Goal: Task Accomplishment & Management: Complete application form

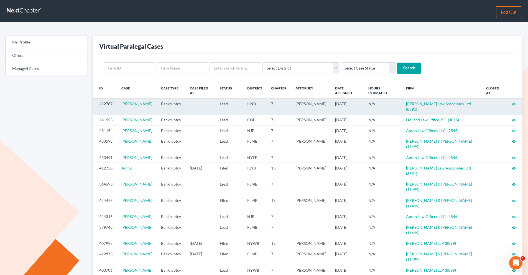
drag, startPoint x: 514, startPoint y: 105, endPoint x: 478, endPoint y: 105, distance: 35.8
click at [514, 105] on icon "visibility" at bounding box center [514, 104] width 4 height 4
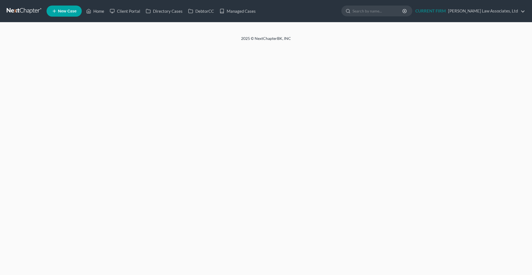
select select "10"
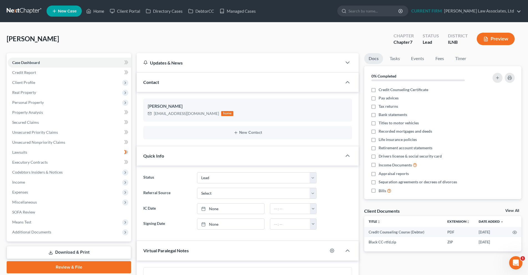
scroll to position [254, 0]
click at [19, 12] on link at bounding box center [24, 11] width 35 height 10
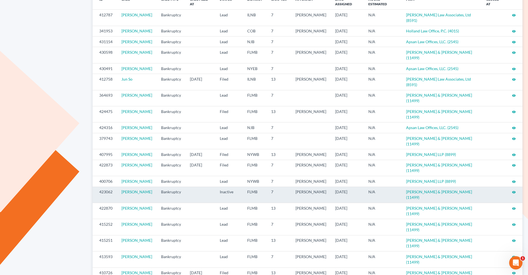
scroll to position [102, 0]
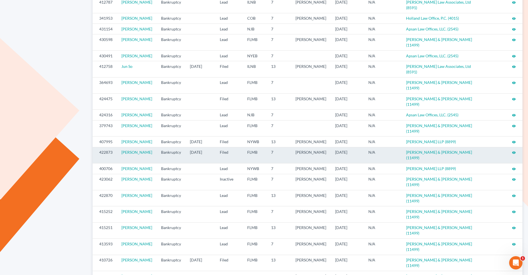
click at [512, 151] on icon "visibility" at bounding box center [514, 153] width 4 height 4
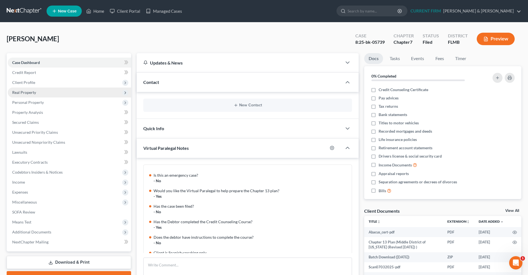
scroll to position [98, 0]
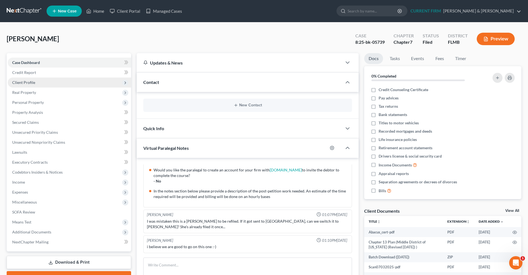
click at [44, 84] on span "Client Profile" at bounding box center [69, 83] width 123 height 10
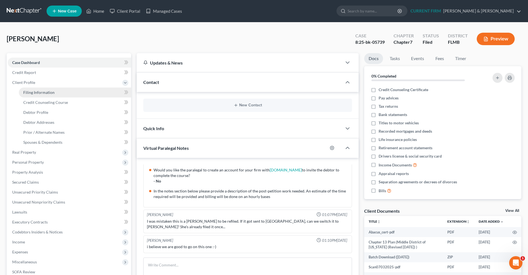
click at [45, 95] on link "Filing Information" at bounding box center [75, 93] width 112 height 10
select select "1"
select select "0"
select select "9"
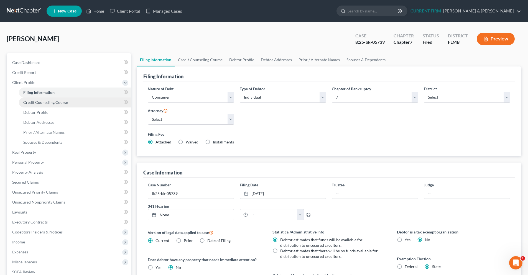
click at [53, 106] on link "Credit Counseling Course" at bounding box center [75, 103] width 112 height 10
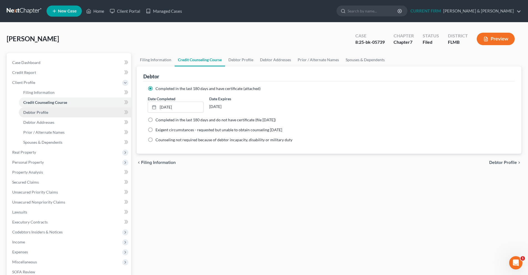
click at [53, 113] on link "Debtor Profile" at bounding box center [75, 113] width 112 height 10
select select "1"
select select "2"
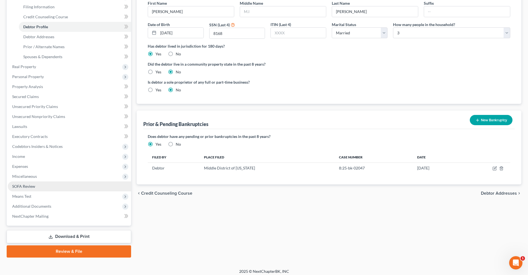
scroll to position [89, 0]
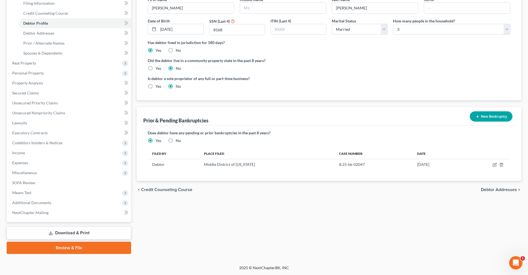
drag, startPoint x: 72, startPoint y: 250, endPoint x: 90, endPoint y: 246, distance: 18.7
click at [72, 250] on link "Review & File" at bounding box center [69, 248] width 125 height 12
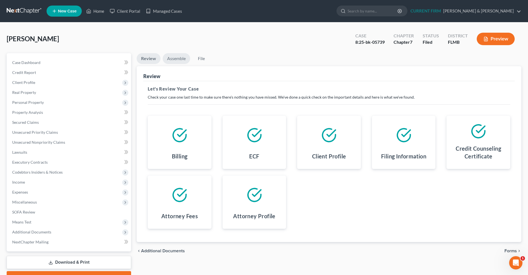
click at [177, 59] on link "Assemble" at bounding box center [176, 58] width 27 height 11
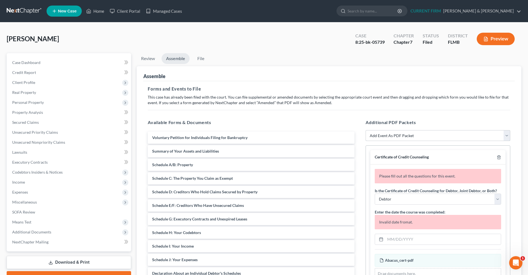
click at [509, 135] on select "Add Event As PDF Packet Amended Creditor Matrix (Fee)- Only use when no separat…" at bounding box center [438, 135] width 145 height 11
click at [293, 48] on div "Balram, Deonarine Upgraded Case 8:25-bk-05739 Chapter Chapter 7 Status Filed Di…" at bounding box center [264, 41] width 515 height 24
click at [37, 61] on span "Case Dashboard" at bounding box center [26, 62] width 28 height 5
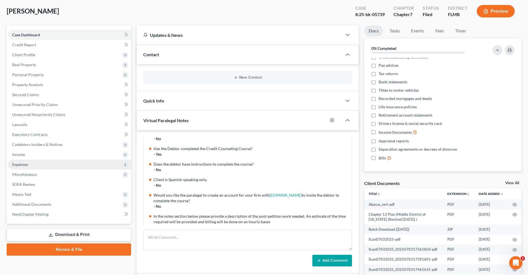
scroll to position [43, 0]
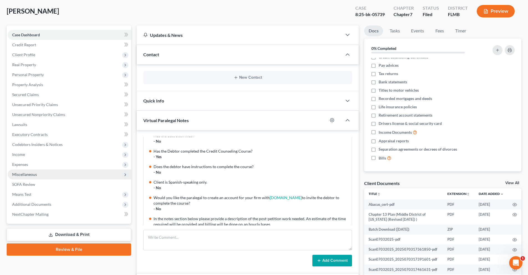
click at [37, 176] on span "Miscellaneous" at bounding box center [69, 175] width 123 height 10
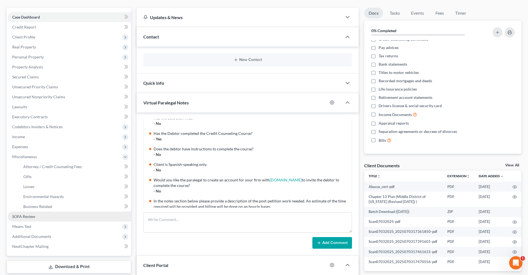
scroll to position [55, 0]
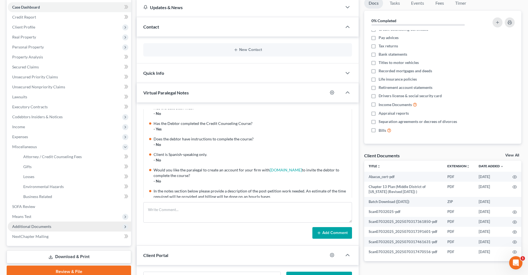
click at [27, 228] on span "Additional Documents" at bounding box center [31, 226] width 39 height 5
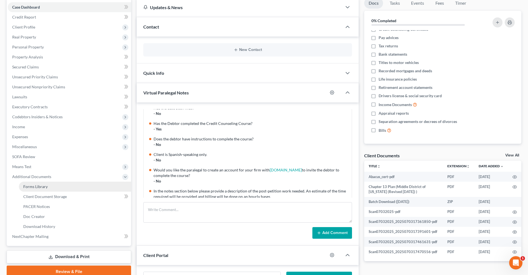
click at [68, 188] on link "Forms Library" at bounding box center [75, 187] width 112 height 10
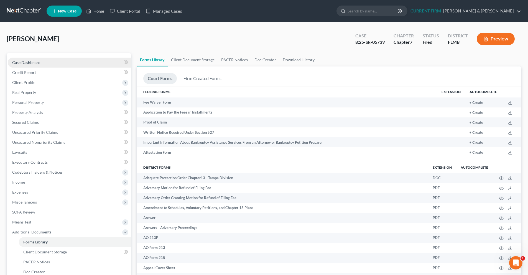
click at [31, 64] on span "Case Dashboard" at bounding box center [26, 62] width 28 height 5
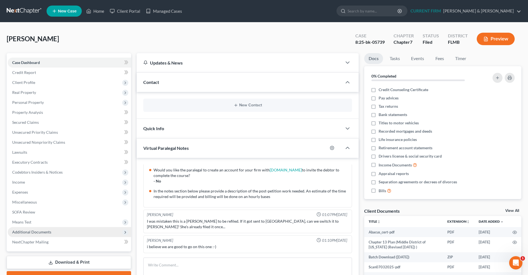
click at [37, 234] on span "Additional Documents" at bounding box center [31, 232] width 39 height 5
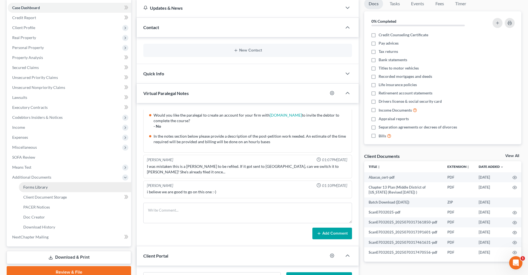
scroll to position [55, 0]
click at [42, 189] on span "Forms Library" at bounding box center [35, 186] width 24 height 5
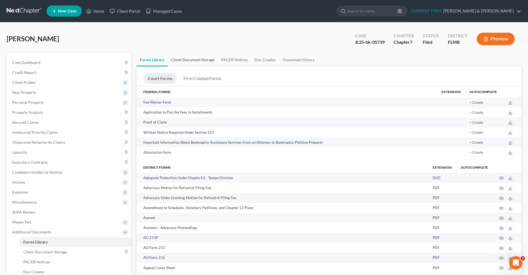
click at [195, 62] on link "Client Document Storage" at bounding box center [193, 59] width 50 height 13
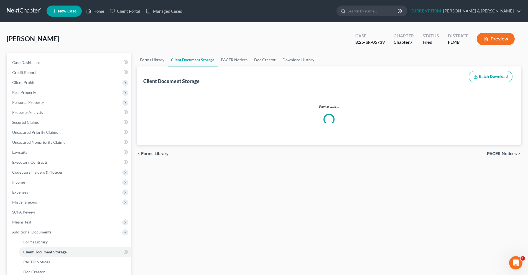
select select "9"
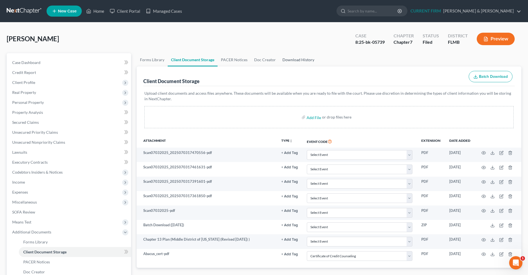
click at [296, 59] on link "Download History" at bounding box center [298, 59] width 39 height 13
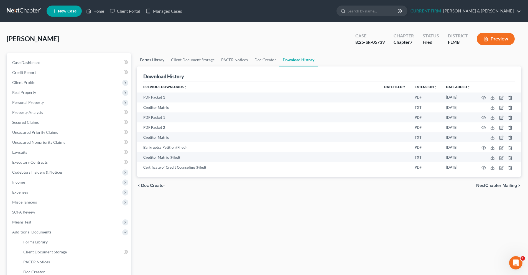
click at [149, 62] on link "Forms Library" at bounding box center [152, 59] width 31 height 13
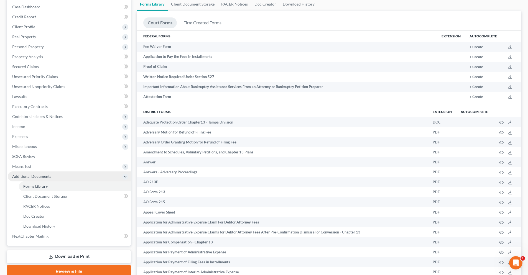
scroll to position [83, 0]
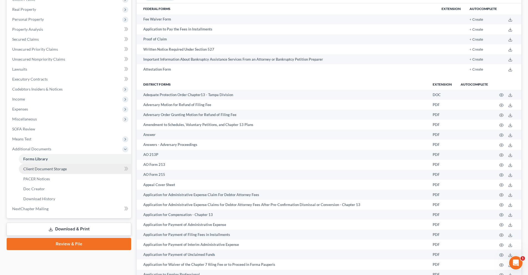
click at [50, 170] on span "Client Document Storage" at bounding box center [45, 169] width 44 height 5
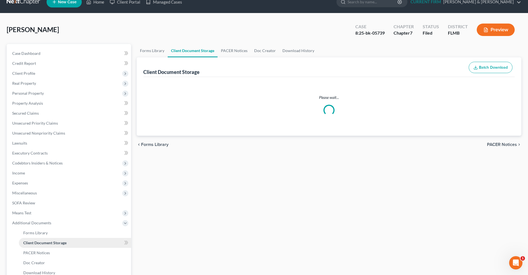
scroll to position [1, 0]
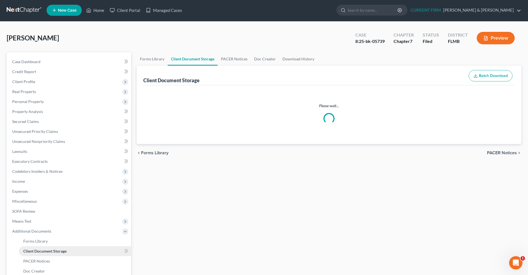
select select "9"
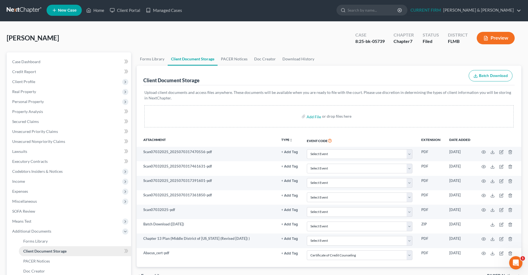
scroll to position [0, 0]
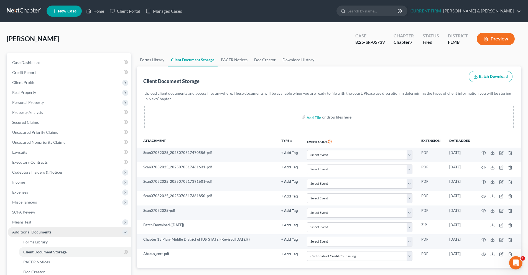
click at [28, 232] on span "Additional Documents" at bounding box center [31, 232] width 39 height 5
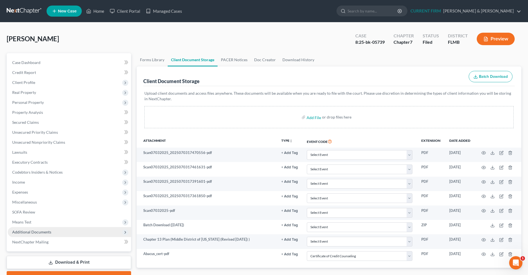
click at [39, 233] on span "Additional Documents" at bounding box center [31, 232] width 39 height 5
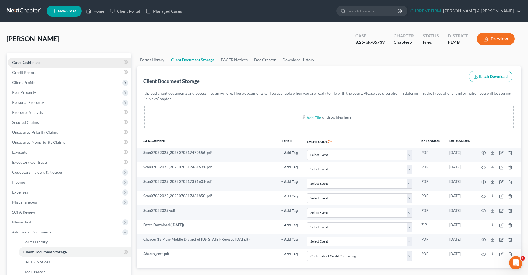
click at [27, 63] on span "Case Dashboard" at bounding box center [26, 62] width 28 height 5
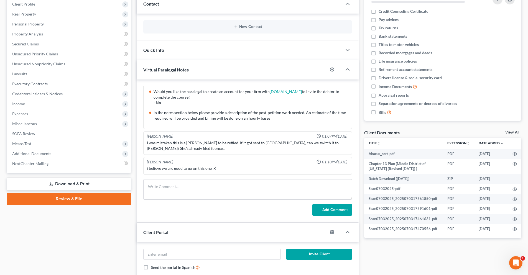
scroll to position [83, 0]
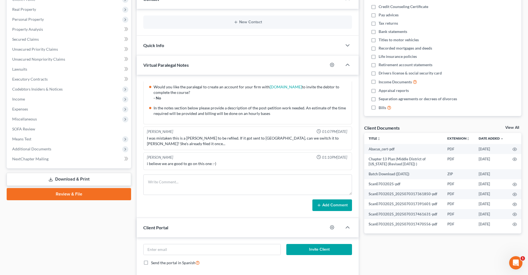
click at [84, 192] on link "Review & File" at bounding box center [69, 194] width 125 height 12
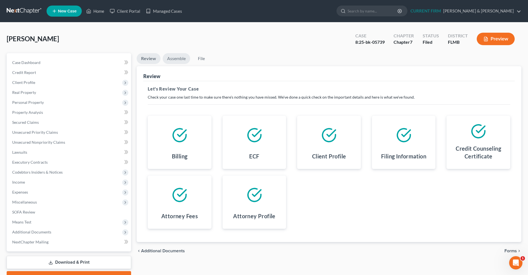
click at [180, 62] on link "Assemble" at bounding box center [176, 58] width 27 height 11
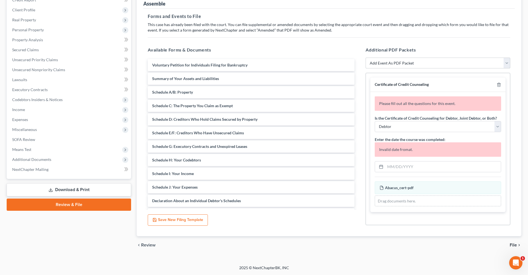
click at [508, 65] on select "Add Event As PDF Packet Amended Creditor Matrix (Fee)- Only use when no separat…" at bounding box center [438, 63] width 145 height 11
click at [435, 45] on div "Additional PDF Packets Add Event As PDF Packet Amended Creditor Matrix (Fee)- O…" at bounding box center [438, 136] width 156 height 188
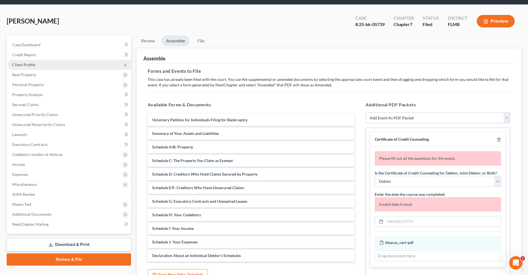
scroll to position [17, 0]
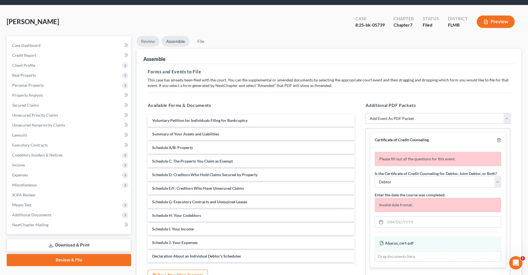
click at [152, 42] on link "Review" at bounding box center [148, 41] width 23 height 11
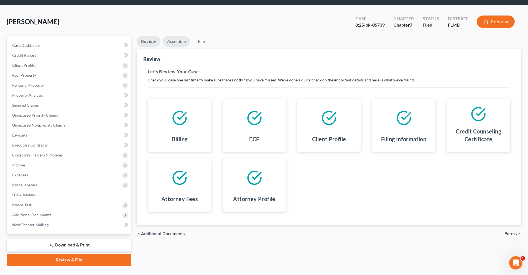
click at [171, 40] on link "Assemble" at bounding box center [176, 41] width 27 height 11
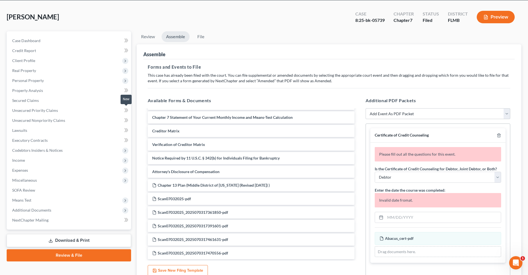
scroll to position [0, 0]
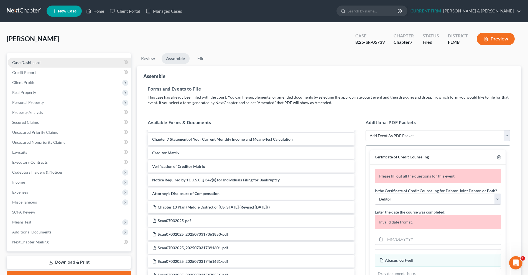
click at [35, 63] on span "Case Dashboard" at bounding box center [26, 62] width 28 height 5
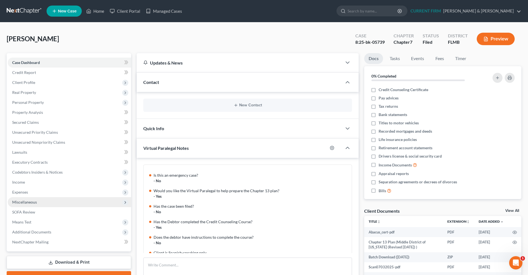
scroll to position [98, 0]
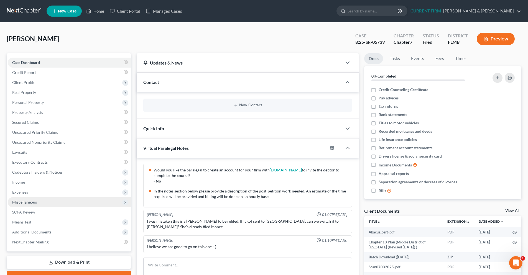
click at [510, 213] on link "View All" at bounding box center [513, 211] width 14 height 4
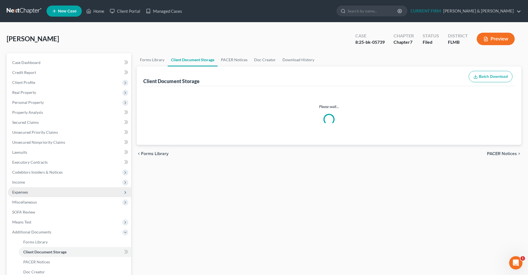
select select "9"
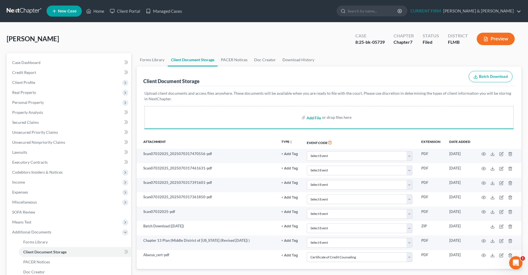
select select "9"
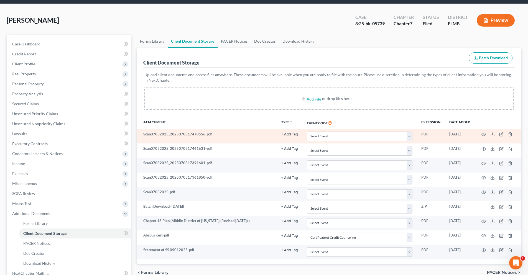
scroll to position [79, 0]
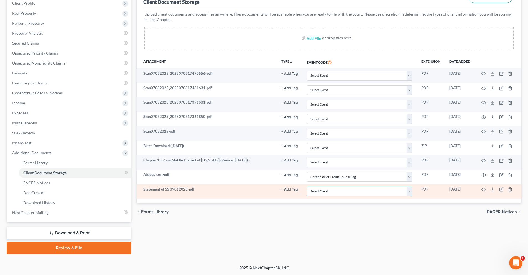
click at [412, 192] on select "Select Event 20 Largest Unsecured Creditors Amended Chapter 13 Plan Amended Cre…" at bounding box center [360, 192] width 106 height 10
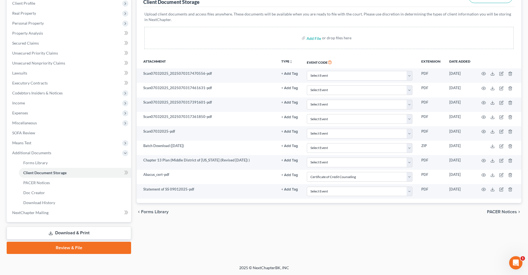
click at [370, 249] on div "Forms Library Client Document Storage PACER Notices Doc Creator Download Histor…" at bounding box center [329, 114] width 390 height 280
drag, startPoint x: 80, startPoint y: 250, endPoint x: 113, endPoint y: 250, distance: 33.8
click at [80, 250] on link "Review & File" at bounding box center [69, 248] width 125 height 12
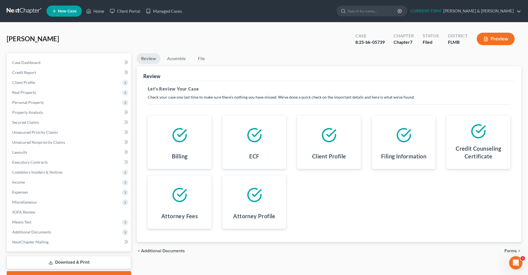
drag, startPoint x: 504, startPoint y: 251, endPoint x: 494, endPoint y: 252, distance: 10.3
click at [503, 251] on div "chevron_left Additional Documents Forms chevron_right" at bounding box center [329, 251] width 385 height 18
click at [508, 251] on span "Forms" at bounding box center [511, 251] width 12 height 4
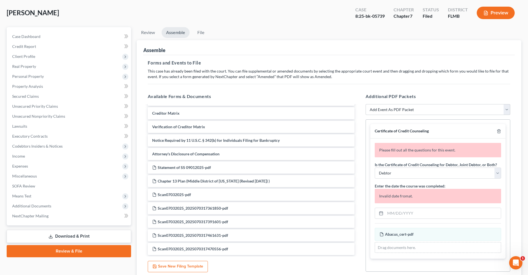
scroll to position [55, 0]
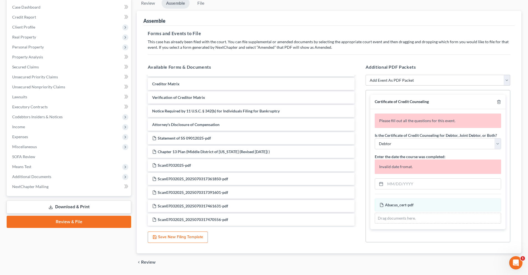
click at [508, 82] on select "Add Event As PDF Packet Amended Creditor Matrix (Fee)- Only use when no separat…" at bounding box center [438, 80] width 145 height 11
drag, startPoint x: 438, startPoint y: 58, endPoint x: 435, endPoint y: 60, distance: 3.4
click at [438, 58] on div "Forms and Events to File Select which forms you want to file merged with the pe…" at bounding box center [329, 140] width 372 height 228
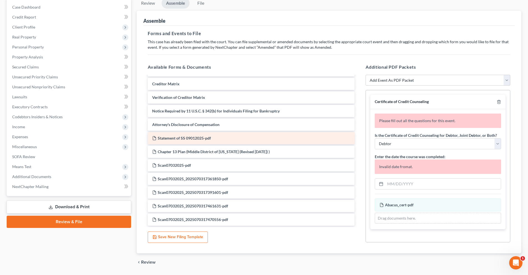
click at [248, 139] on div "Voluntary Petition for Individuals Filing for Bankruptcy Summary of Your Assets…" at bounding box center [251, 57] width 216 height 338
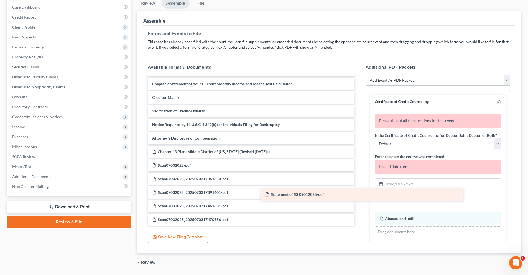
scroll to position [175, 0]
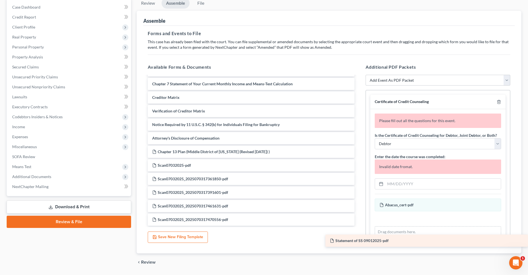
drag, startPoint x: 231, startPoint y: 138, endPoint x: 432, endPoint y: 240, distance: 225.3
click at [359, 226] on div "Statement of SS 09012025-pdf Voluntary Petition for Individuals Filing for Bank…" at bounding box center [251, 63] width 216 height 325
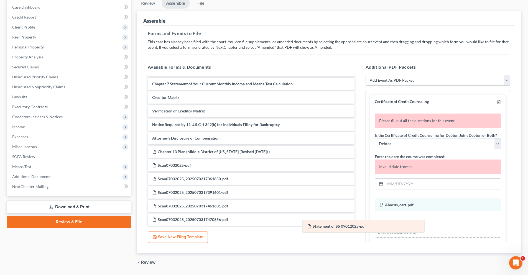
scroll to position [189, 0]
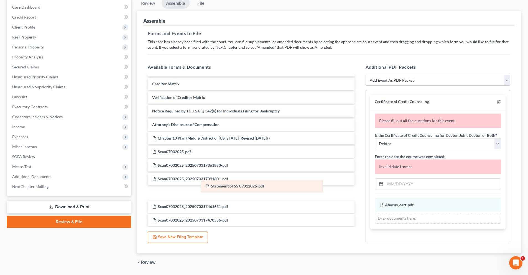
drag, startPoint x: 429, startPoint y: 227, endPoint x: 233, endPoint y: 178, distance: 201.7
click at [375, 199] on div "Statement of SS 09012025-pdf Amended Statement of SS 09012025-pdf Abacus_cert-p…" at bounding box center [438, 211] width 126 height 25
click at [509, 77] on select "Add Event As PDF Packet Amended Creditor Matrix (Fee)- Only use when no separat…" at bounding box center [438, 80] width 145 height 11
click at [366, 75] on select "Add Event As PDF Packet Amended Creditor Matrix (Fee)- Only use when no separat…" at bounding box center [438, 80] width 145 height 11
click at [507, 81] on select "Add Event As PDF Packet Amended Creditor Matrix (Fee)- Only use when no separat…" at bounding box center [438, 80] width 145 height 11
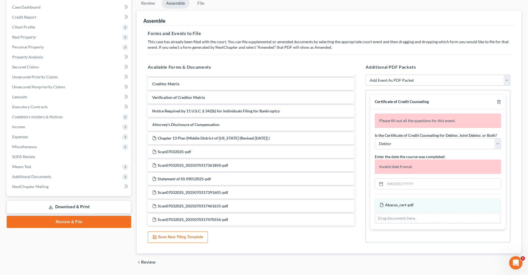
click at [366, 75] on select "Add Event As PDF Packet Amended Creditor Matrix (Fee)- Only use when no separat…" at bounding box center [438, 80] width 145 height 11
click at [504, 82] on select "Add Event As PDF Packet Amended Creditor Matrix (Fee)- Only use when no separat…" at bounding box center [438, 80] width 145 height 11
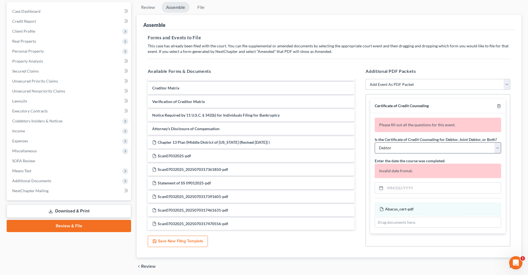
scroll to position [17, 0]
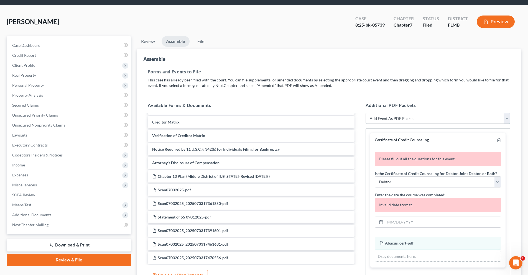
click at [504, 120] on select "Add Event As PDF Packet Amended Creditor Matrix (Fee)- Only use when no separat…" at bounding box center [438, 118] width 145 height 11
select select "1"
click at [366, 113] on select "Add Event As PDF Packet Amended Creditor Matrix (Fee)- Only use when no separat…" at bounding box center [438, 118] width 145 height 11
select select
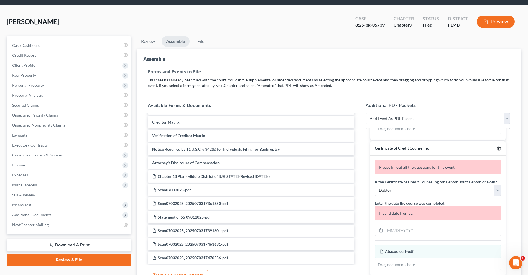
click at [498, 147] on icon "button" at bounding box center [499, 149] width 2 height 4
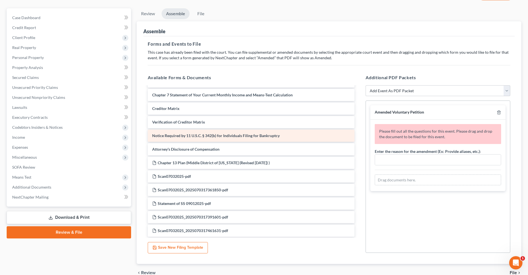
scroll to position [161, 0]
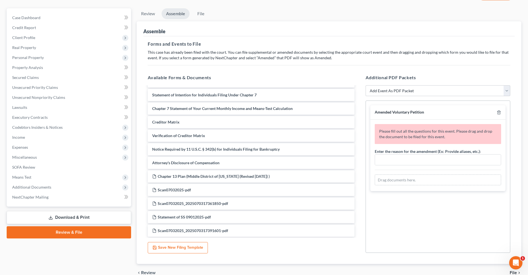
click at [87, 220] on link "Download & Print" at bounding box center [69, 217] width 125 height 13
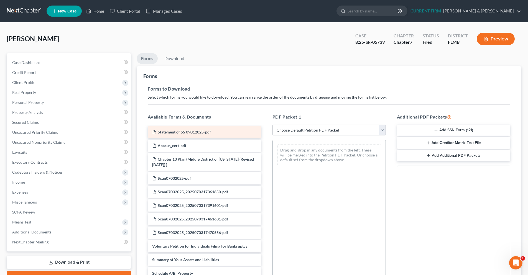
click at [199, 131] on span "Statement of SS 09012025-pdf" at bounding box center [184, 132] width 53 height 5
click at [383, 133] on select "Choose Default Petition PDF Packet Complete Bankruptcy Petition (all forms and …" at bounding box center [329, 130] width 113 height 11
click at [273, 125] on select "Choose Default Petition PDF Packet Complete Bankruptcy Petition (all forms and …" at bounding box center [329, 130] width 113 height 11
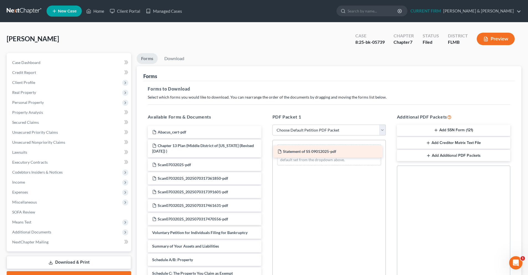
drag, startPoint x: 202, startPoint y: 131, endPoint x: 327, endPoint y: 150, distance: 126.8
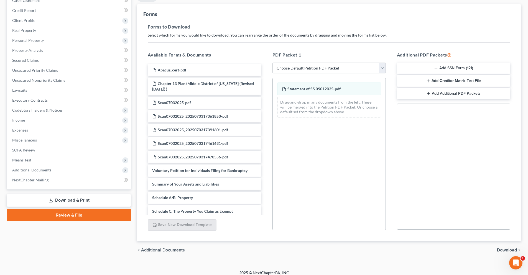
scroll to position [67, 0]
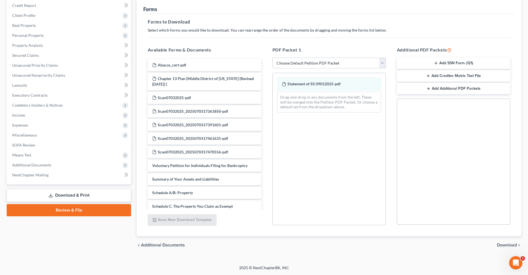
click at [433, 62] on button "Add SSN Form (121)" at bounding box center [453, 64] width 113 height 12
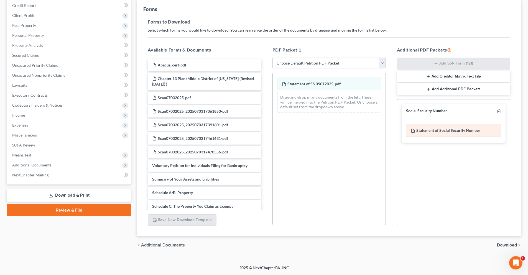
click at [438, 131] on div "Statement of Social Security Number" at bounding box center [453, 130] width 95 height 13
click at [444, 132] on div "Statement of Social Security Number" at bounding box center [453, 130] width 95 height 13
drag, startPoint x: 476, startPoint y: 128, endPoint x: 451, endPoint y: 123, distance: 25.3
click at [476, 129] on div "Statement of Social Security Number" at bounding box center [453, 130] width 95 height 13
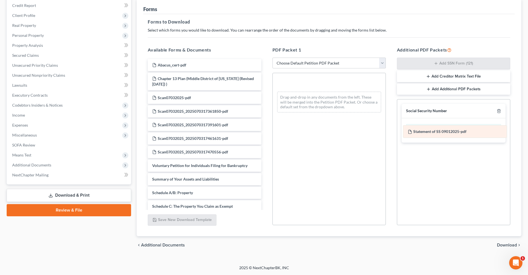
drag, startPoint x: 309, startPoint y: 84, endPoint x: 435, endPoint y: 132, distance: 134.6
click at [386, 117] on div "Statement of SS 09012025-pdf Statement of SS 09012025-pdf Statement of SS 09012…" at bounding box center [329, 95] width 113 height 44
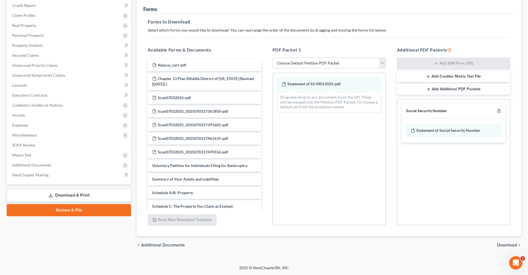
click at [512, 245] on span "Download" at bounding box center [507, 245] width 20 height 4
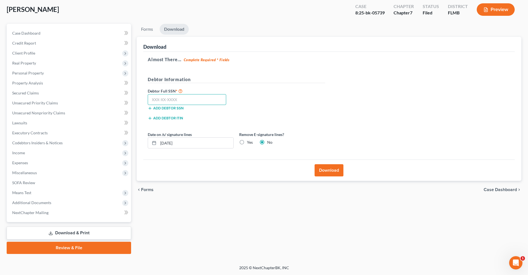
click at [177, 98] on input "text" at bounding box center [187, 99] width 78 height 11
click at [162, 103] on input "text" at bounding box center [187, 99] width 78 height 11
type input "110-74-8168"
click at [326, 168] on button "Download" at bounding box center [329, 170] width 29 height 12
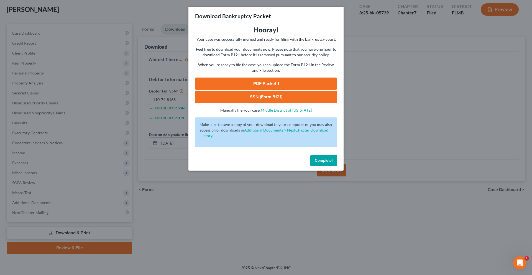
click at [287, 94] on link "SSN (Form B121)" at bounding box center [266, 97] width 142 height 12
click at [295, 81] on link "PDF Packet 1" at bounding box center [266, 84] width 142 height 12
click at [376, 85] on div "Download Bankruptcy Packet Hooray! Your case was successfully merged and ready …" at bounding box center [266, 137] width 532 height 275
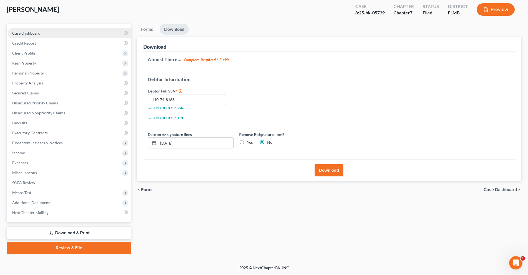
click at [29, 34] on span "Case Dashboard" at bounding box center [26, 33] width 28 height 5
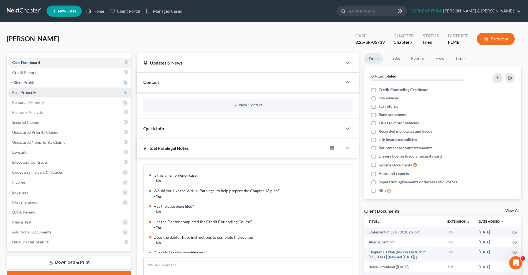
scroll to position [98, 0]
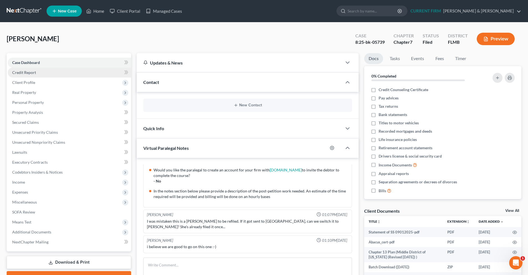
click at [55, 72] on link "Credit Report" at bounding box center [69, 73] width 123 height 10
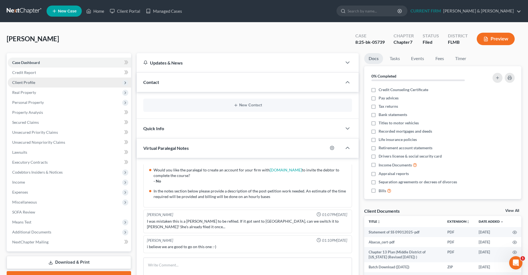
drag, startPoint x: 52, startPoint y: 85, endPoint x: 56, endPoint y: 86, distance: 4.0
click at [52, 85] on span "Client Profile" at bounding box center [69, 83] width 123 height 10
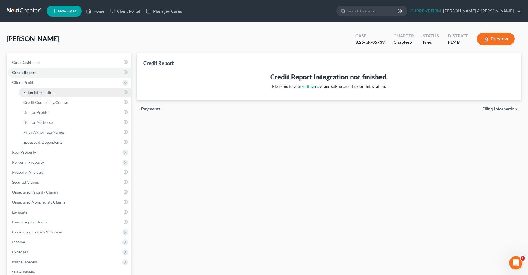
click at [55, 93] on link "Filing Information" at bounding box center [75, 93] width 112 height 10
select select "1"
select select "0"
select select "15"
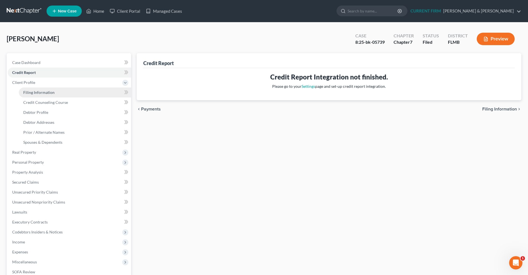
select select "0"
select select "9"
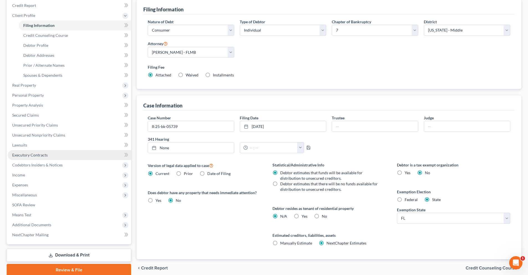
scroll to position [90, 0]
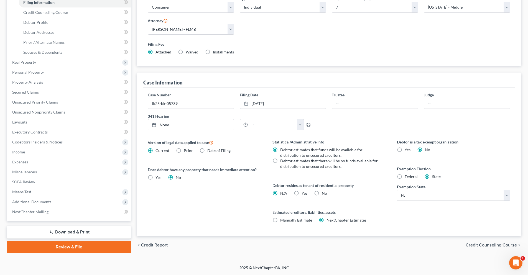
drag, startPoint x: 76, startPoint y: 248, endPoint x: 221, endPoint y: 241, distance: 145.0
click at [76, 248] on link "Review & File" at bounding box center [69, 247] width 125 height 12
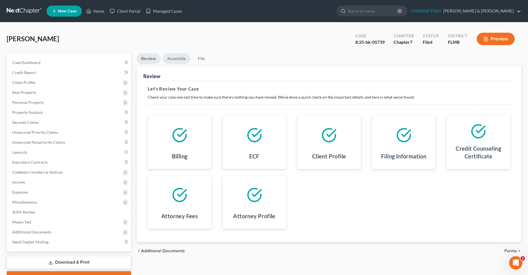
click at [179, 61] on link "Assemble" at bounding box center [176, 58] width 27 height 11
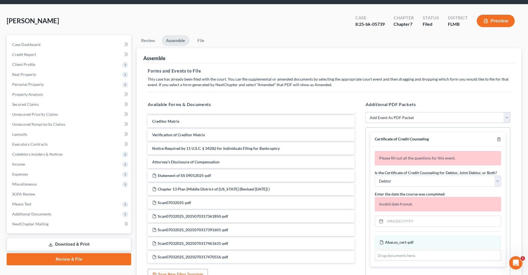
scroll to position [28, 0]
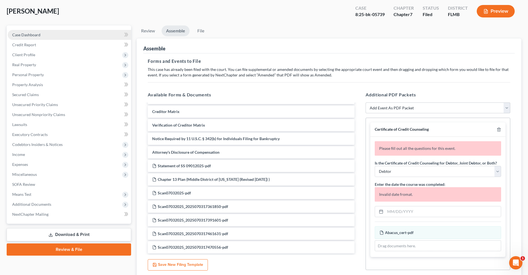
click at [37, 33] on span "Case Dashboard" at bounding box center [26, 34] width 28 height 5
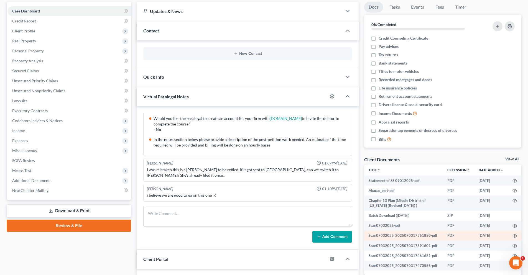
scroll to position [55, 0]
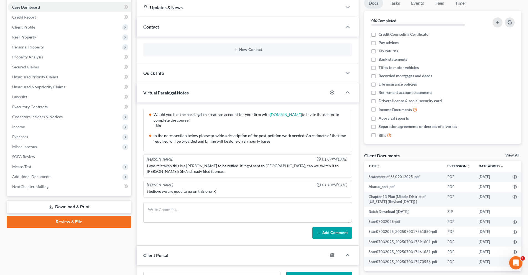
click at [514, 152] on div "Docs Tasks Events Fees Timer 0% Completed Nothing here yet! Credit Counseling C…" at bounding box center [443, 161] width 163 height 327
click at [512, 154] on link "View All" at bounding box center [513, 156] width 14 height 4
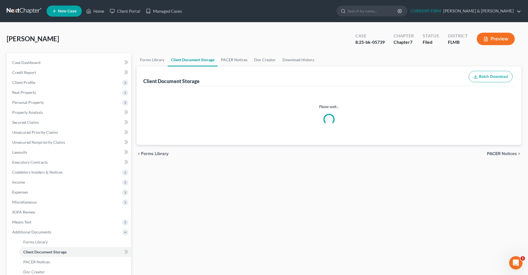
select select "9"
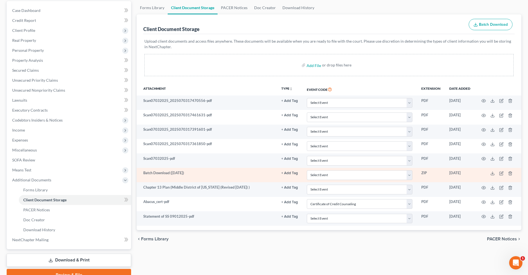
scroll to position [55, 0]
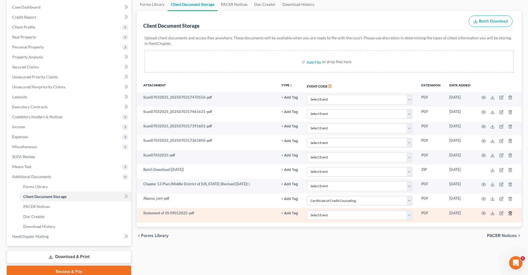
click at [512, 214] on icon "button" at bounding box center [510, 214] width 2 height 4
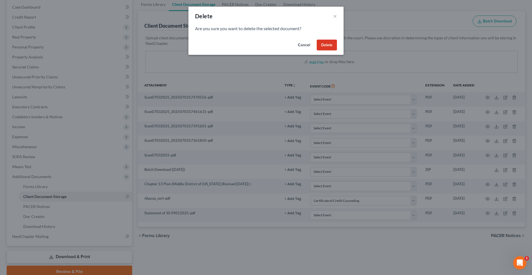
drag, startPoint x: 326, startPoint y: 48, endPoint x: 298, endPoint y: 52, distance: 28.0
click at [326, 47] on button "Delete" at bounding box center [327, 45] width 20 height 11
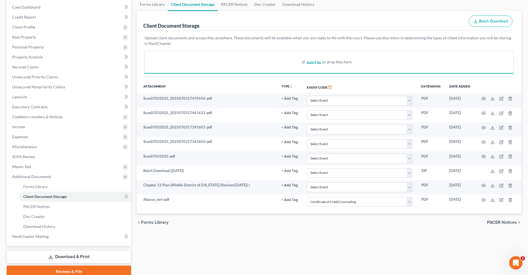
select select "9"
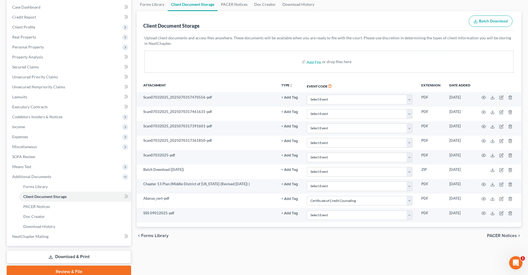
drag, startPoint x: 116, startPoint y: 269, endPoint x: 183, endPoint y: 257, distance: 67.9
click at [116, 269] on link "Review & File" at bounding box center [69, 272] width 125 height 12
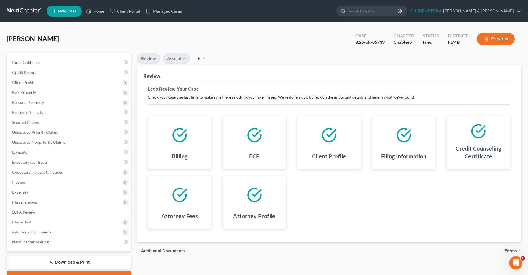
click at [176, 56] on link "Assemble" at bounding box center [176, 58] width 27 height 11
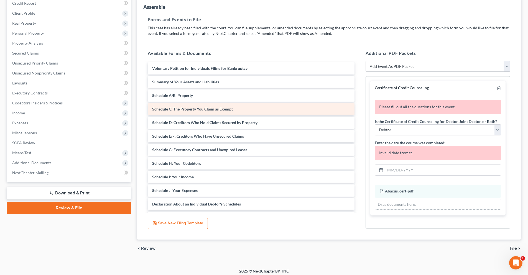
scroll to position [73, 0]
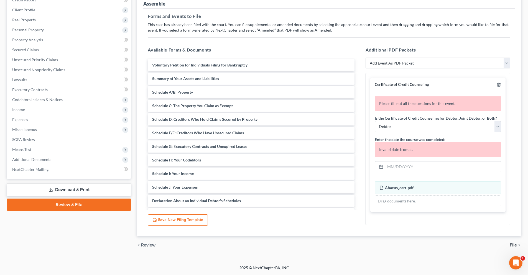
click at [507, 66] on select "Add Event As PDF Packet Amended Creditor Matrix (Fee)- Only use when no separat…" at bounding box center [438, 63] width 145 height 11
click at [513, 51] on div "Additional PDF Packets Add Event As PDF Packet Amended Creditor Matrix (Fee)- O…" at bounding box center [438, 136] width 156 height 188
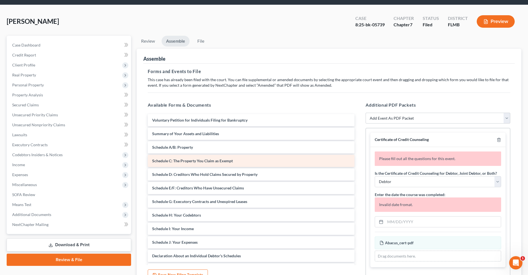
scroll to position [17, 0]
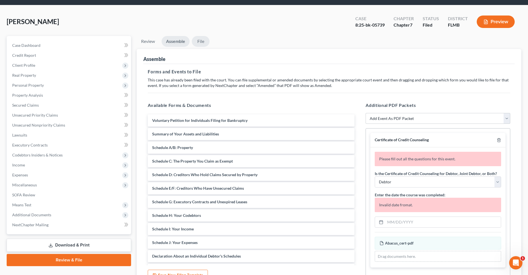
click at [199, 40] on link "File" at bounding box center [201, 41] width 18 height 11
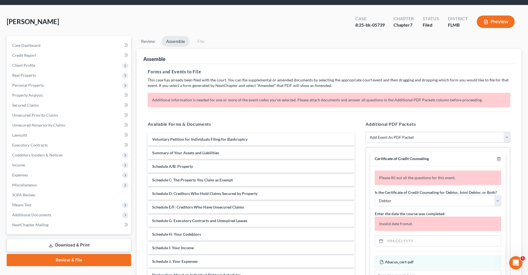
click at [174, 45] on link "Assemble" at bounding box center [176, 41] width 28 height 11
click at [512, 137] on div "Additional PDF Packets Add Event As PDF Packet Amended Creditor Matrix (Fee)- O…" at bounding box center [438, 210] width 156 height 188
click at [498, 160] on icon "button" at bounding box center [499, 160] width 2 height 4
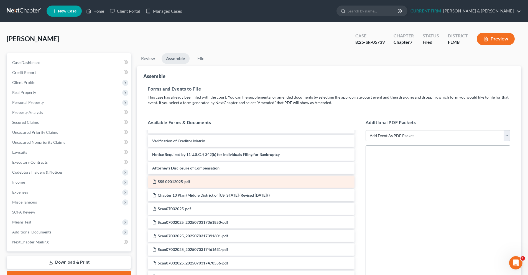
scroll to position [202, 0]
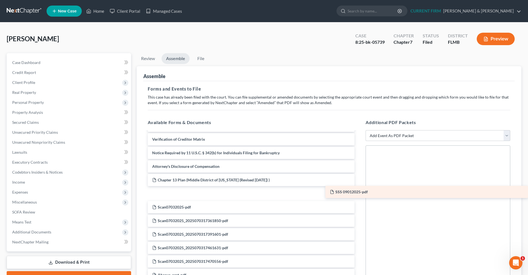
drag, startPoint x: 188, startPoint y: 183, endPoint x: 409, endPoint y: 195, distance: 220.8
click at [359, 195] on div "SSS 09012025-pdf Voluntary Petition for Individuals Filing for Bankruptcy Summa…" at bounding box center [251, 106] width 216 height 352
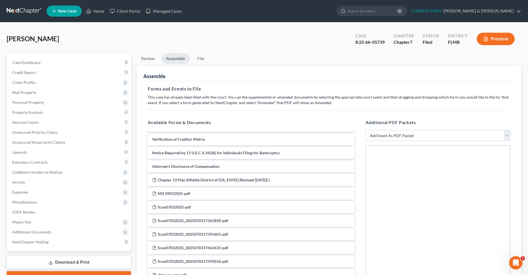
click at [510, 137] on select "Add Event As PDF Packet Amended Creditor Matrix (Fee)- Only use when no separat…" at bounding box center [438, 135] width 145 height 11
click at [95, 14] on link "Home" at bounding box center [95, 11] width 24 height 10
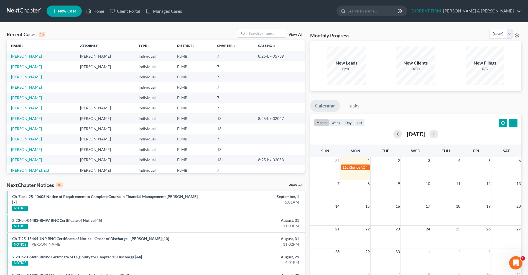
click at [19, 11] on link at bounding box center [24, 11] width 35 height 10
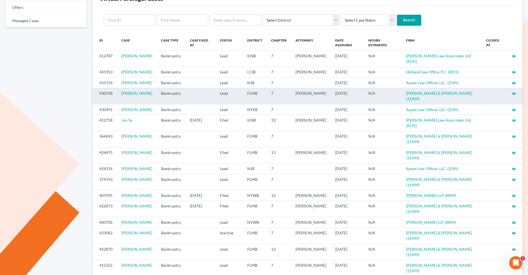
scroll to position [46, 0]
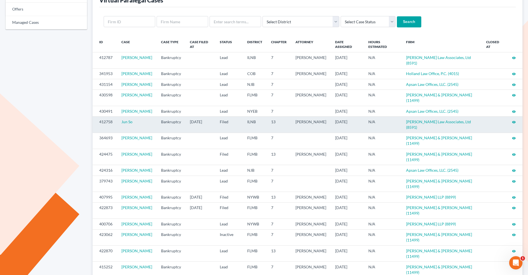
click at [514, 120] on icon "visibility" at bounding box center [514, 122] width 4 height 4
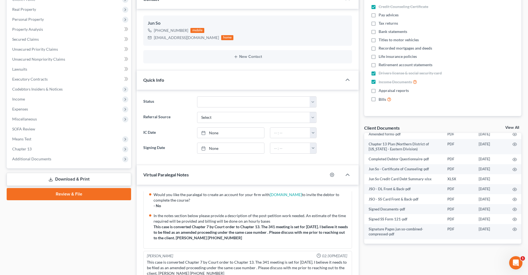
scroll to position [100, 0]
click at [73, 152] on span "Chapter 13" at bounding box center [69, 149] width 123 height 10
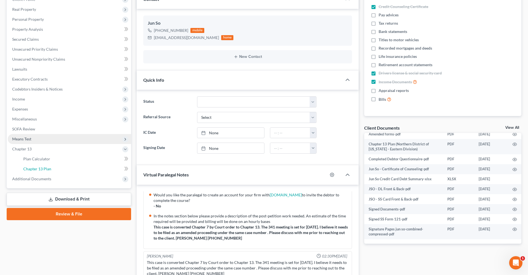
drag, startPoint x: 69, startPoint y: 169, endPoint x: 73, endPoint y: 169, distance: 3.9
click at [69, 169] on link "Chapter 13 Plan" at bounding box center [75, 169] width 112 height 10
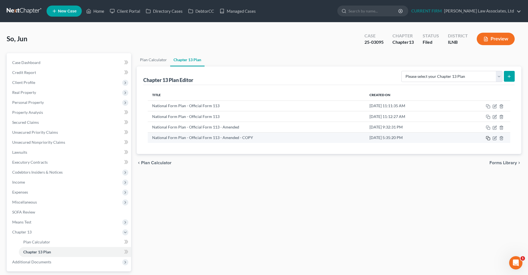
click at [489, 139] on icon "button" at bounding box center [488, 138] width 4 height 4
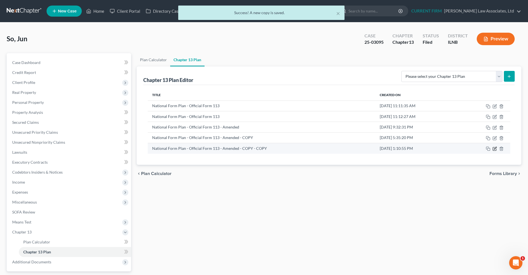
click at [495, 149] on icon "button" at bounding box center [495, 148] width 2 height 2
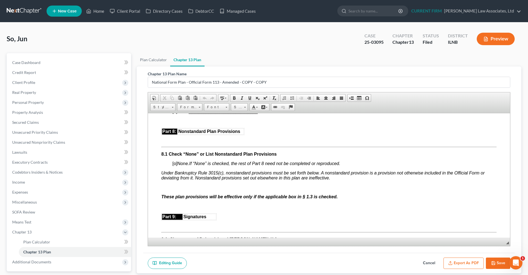
scroll to position [1414, 0]
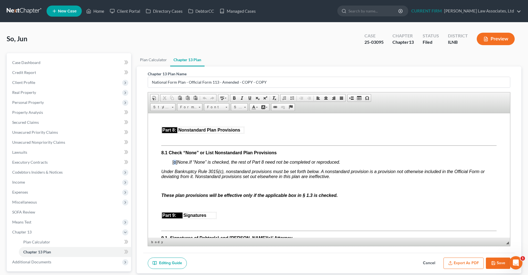
click at [174, 164] on span "[o]" at bounding box center [174, 162] width 5 height 5
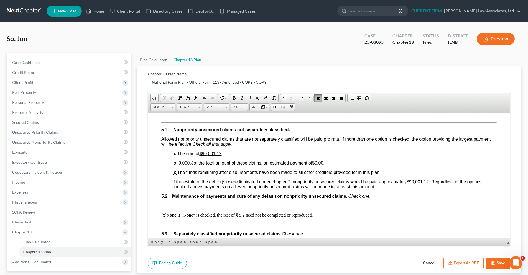
scroll to position [1109, 0]
click at [187, 61] on link "Chapter 13 Plan" at bounding box center [187, 59] width 34 height 13
click at [497, 265] on button "Save" at bounding box center [498, 264] width 24 height 12
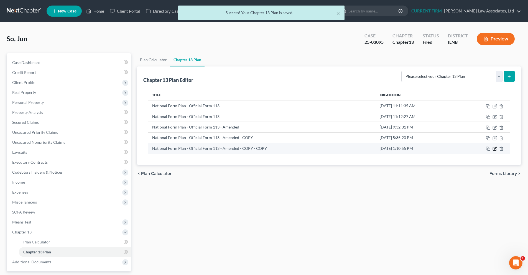
click at [496, 150] on icon "button" at bounding box center [494, 149] width 3 height 3
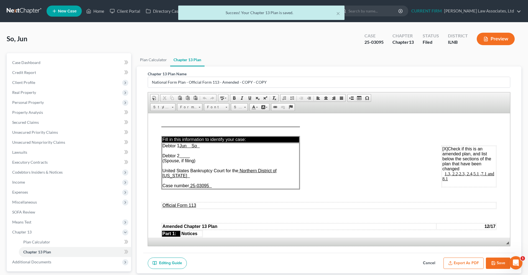
scroll to position [0, 0]
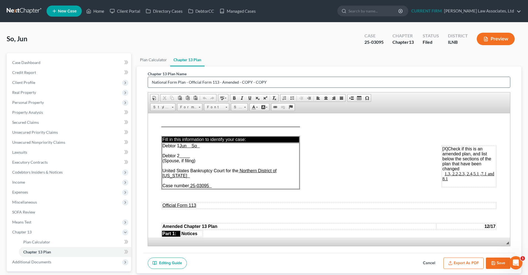
drag, startPoint x: 266, startPoint y: 83, endPoint x: 253, endPoint y: 83, distance: 13.3
click at [253, 83] on input "National Form Plan - Official Form 113 - Amended - COPY - COPY" at bounding box center [329, 82] width 362 height 11
click at [329, 84] on input "National Form Plan - Official Form 113 - Amended - COPY - COPY" at bounding box center [329, 82] width 362 height 11
click at [182, 59] on link "Chapter 13 Plan" at bounding box center [187, 59] width 34 height 13
click at [496, 265] on button "Save" at bounding box center [498, 264] width 24 height 12
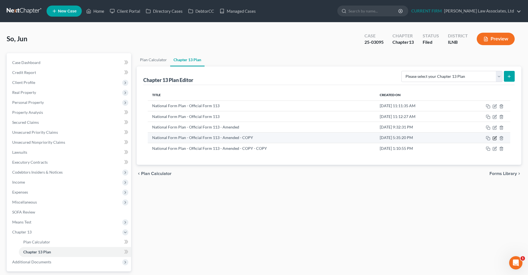
click at [496, 138] on icon "button" at bounding box center [495, 137] width 2 height 2
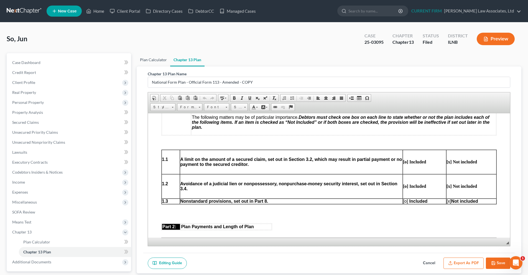
drag, startPoint x: 150, startPoint y: 59, endPoint x: 144, endPoint y: 61, distance: 6.0
click at [150, 59] on link "Plan Calculator" at bounding box center [154, 59] width 34 height 13
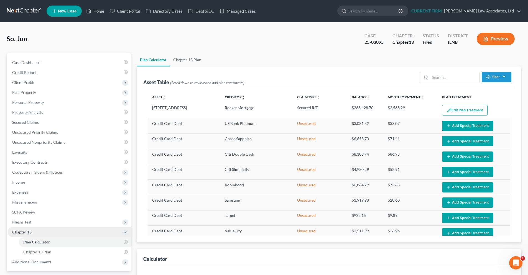
select select "59"
click at [16, 234] on span "Chapter 13" at bounding box center [21, 232] width 19 height 5
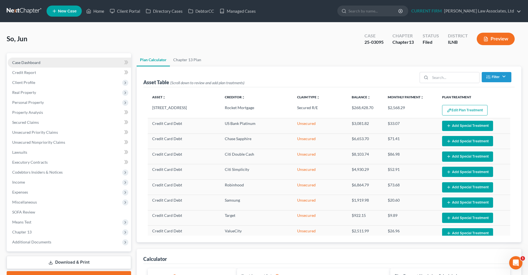
click at [34, 62] on span "Case Dashboard" at bounding box center [26, 62] width 28 height 5
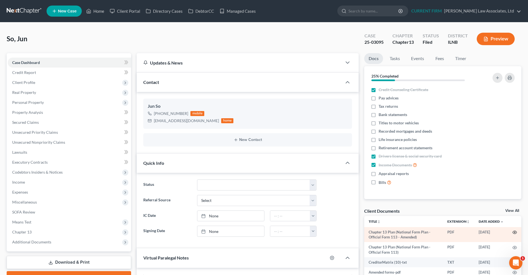
click at [513, 232] on icon "button" at bounding box center [515, 232] width 4 height 4
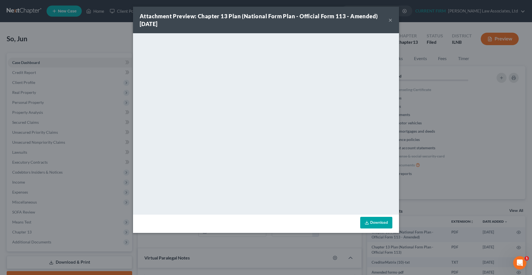
click at [392, 21] on button "×" at bounding box center [391, 20] width 4 height 7
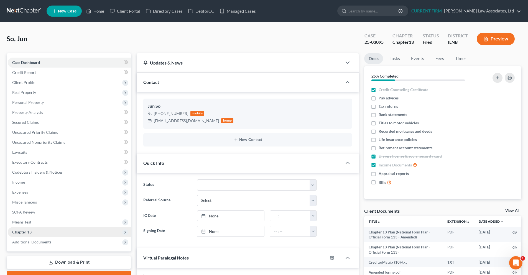
click at [51, 234] on span "Chapter 13" at bounding box center [69, 232] width 123 height 10
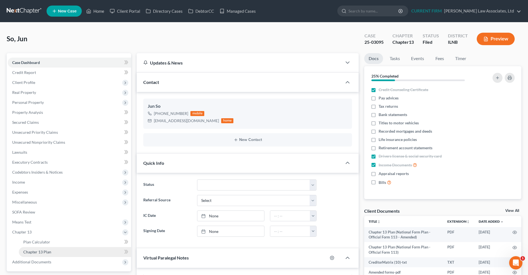
click at [63, 252] on link "Chapter 13 Plan" at bounding box center [75, 252] width 112 height 10
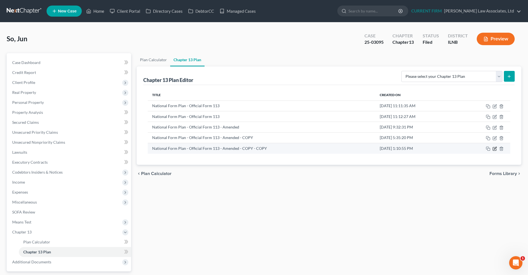
click at [495, 148] on icon "button" at bounding box center [495, 148] width 2 height 2
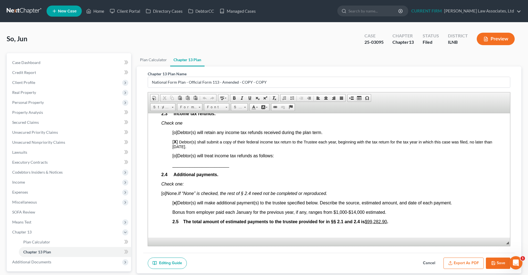
scroll to position [416, 0]
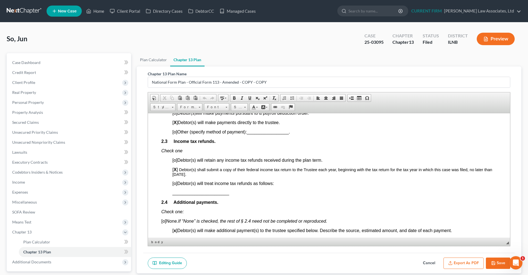
click at [195, 173] on p "[ X ] Debtor(s) shall submit a copy of their federal income tax return to the T…" at bounding box center [334, 171] width 324 height 9
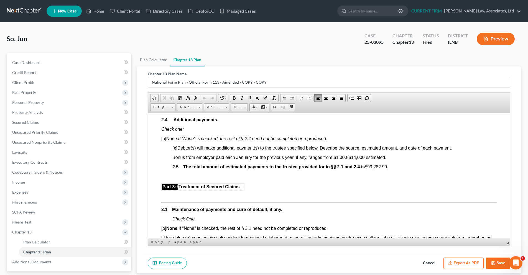
scroll to position [499, 0]
drag, startPoint x: 193, startPoint y: 149, endPoint x: 170, endPoint y: 149, distance: 23.3
click at [192, 149] on span "[ x ] Debtor(s) will make additional payment(s) to the trustee specified below.…" at bounding box center [312, 147] width 280 height 5
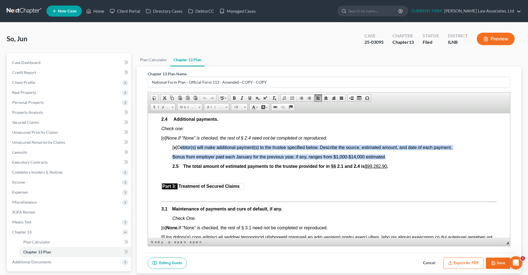
drag, startPoint x: 179, startPoint y: 147, endPoint x: 385, endPoint y: 156, distance: 206.5
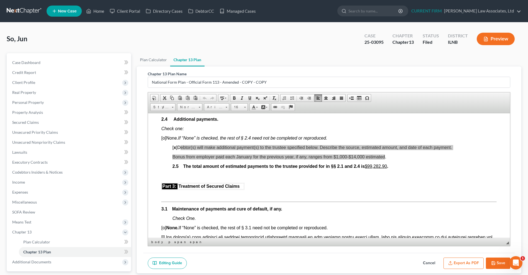
scroll to position [0, 0]
click at [398, 176] on span "Paste" at bounding box center [402, 174] width 29 height 7
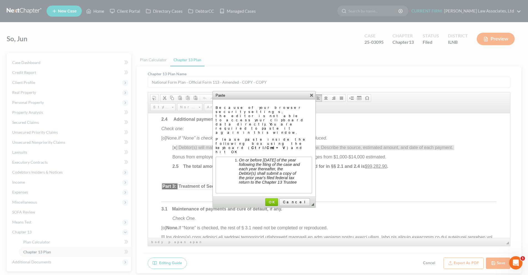
click at [238, 160] on li "On or before April 20th of the year following the filing of the case and each y…" at bounding box center [268, 171] width 61 height 27
click at [301, 200] on span "Cancel" at bounding box center [295, 202] width 30 height 4
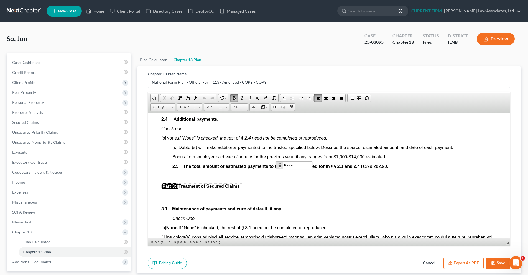
click at [293, 156] on span "Bonus from employer paid each January for the previous year, if any, ranges fro…" at bounding box center [279, 156] width 214 height 5
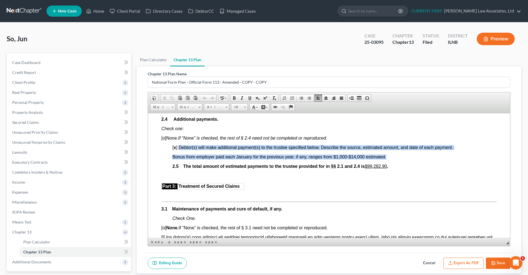
drag, startPoint x: 383, startPoint y: 155, endPoint x: 179, endPoint y: 145, distance: 204.4
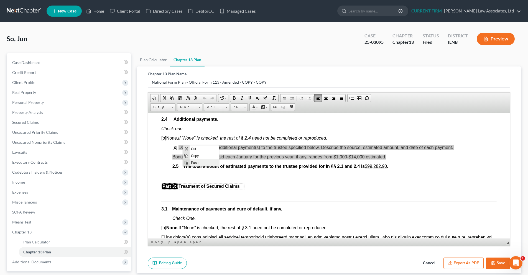
click at [197, 164] on span "Paste" at bounding box center [204, 162] width 29 height 7
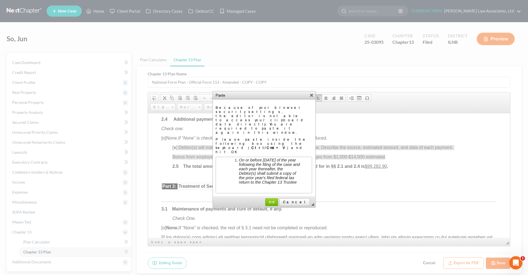
click at [238, 160] on li "On or before April 20th of the year following the filing of the case and each y…" at bounding box center [268, 171] width 61 height 27
click at [278, 200] on span "OK" at bounding box center [272, 202] width 12 height 4
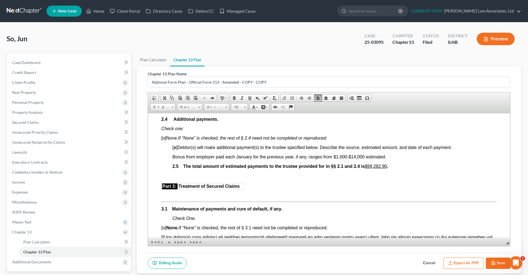
click at [190, 147] on span "[ x ] Debtor(s) will make additional payment(s) to the trustee specified below.…" at bounding box center [312, 147] width 280 height 5
drag, startPoint x: 179, startPoint y: 146, endPoint x: 201, endPoint y: 147, distance: 21.9
click at [201, 147] on span "[ x ] Debtor(s) will make additional payment(s) to the trustee specified below.…" at bounding box center [312, 147] width 280 height 5
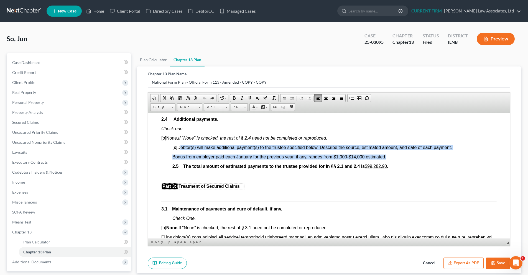
drag, startPoint x: 386, startPoint y: 157, endPoint x: 179, endPoint y: 147, distance: 207.1
paste body
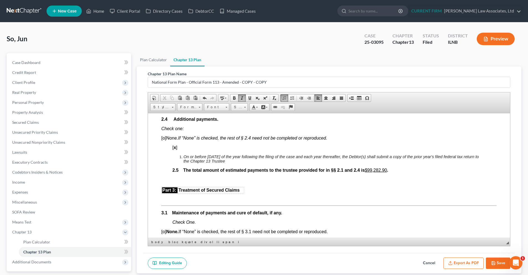
click at [184, 156] on li "On or before April 20th of the year following the filing of the case and each y…" at bounding box center [335, 158] width 302 height 9
click at [184, 148] on p "[ x ]" at bounding box center [334, 147] width 324 height 5
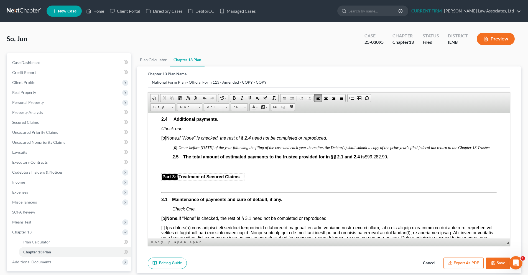
click at [178, 147] on span "[ x ]" at bounding box center [175, 147] width 6 height 5
drag, startPoint x: 195, startPoint y: 139, endPoint x: 191, endPoint y: 139, distance: 3.9
click at [191, 139] on em "If “None” is checked, the rest of § 2.4 need not be completed or reproduced." at bounding box center [252, 138] width 149 height 5
click at [194, 138] on em "If “None” is checked, the rest of § 2.4 need not be completed or reproduced." at bounding box center [252, 138] width 149 height 5
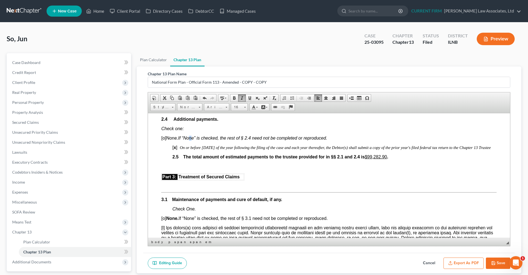
drag, startPoint x: 185, startPoint y: 153, endPoint x: 181, endPoint y: 148, distance: 6.5
click at [181, 148] on p "[ x ] On or before April 20th of the year following the filing of the case and …" at bounding box center [334, 147] width 324 height 5
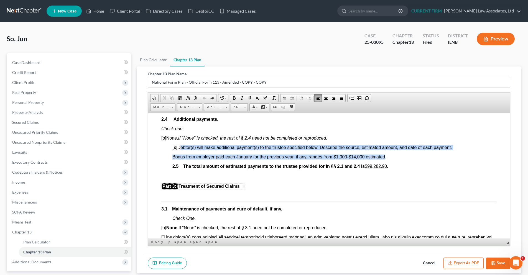
drag, startPoint x: 384, startPoint y: 156, endPoint x: 180, endPoint y: 149, distance: 204.2
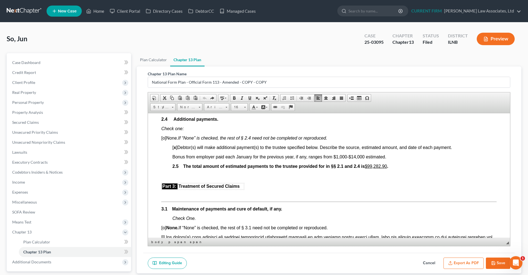
click at [210, 155] on span "Bonus from employer paid each January for the previous year, if any, ranges fro…" at bounding box center [279, 156] width 214 height 5
drag, startPoint x: 243, startPoint y: 147, endPoint x: 236, endPoint y: 147, distance: 6.9
click at [236, 147] on span "[ x ] Debtor(s) will make additional payment(s) to the trustee specified below.…" at bounding box center [312, 147] width 280 height 5
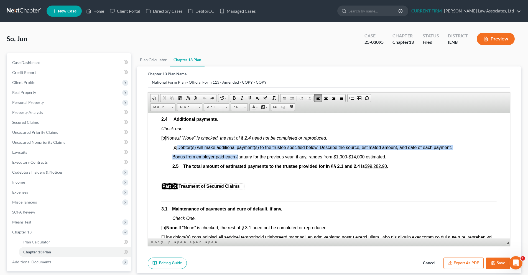
drag, startPoint x: 178, startPoint y: 148, endPoint x: 238, endPoint y: 153, distance: 60.7
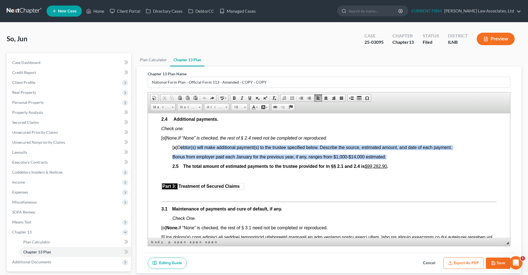
drag, startPoint x: 386, startPoint y: 157, endPoint x: 179, endPoint y: 145, distance: 207.5
copy body "Debtor(s) will make additional payment(s) to the trustee specified below. Descr…"
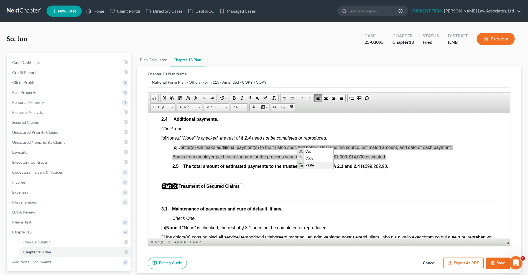
click at [305, 166] on span "Paste" at bounding box center [318, 165] width 29 height 7
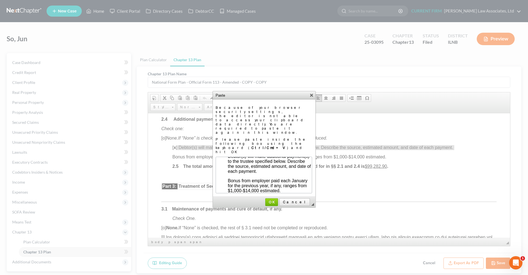
scroll to position [4, 0]
drag, startPoint x: 305, startPoint y: 190, endPoint x: 222, endPoint y: 178, distance: 84.6
click at [222, 178] on body "Debtor(s) will make additional payment(s) to the trustee specified below. Descr…" at bounding box center [263, 171] width 94 height 34
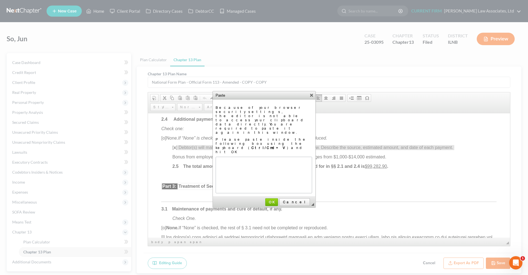
scroll to position [0, 0]
click at [305, 199] on link "Cancel" at bounding box center [295, 203] width 31 height 8
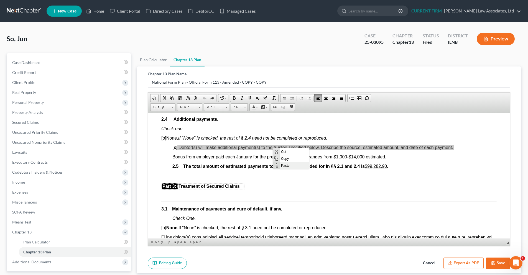
click at [285, 167] on span "Paste" at bounding box center [294, 165] width 29 height 7
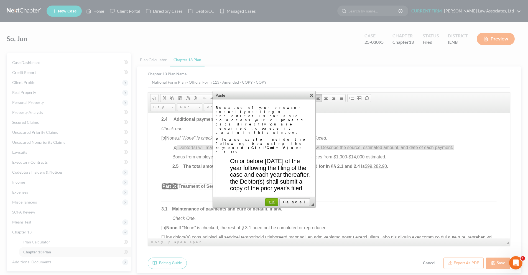
drag, startPoint x: 285, startPoint y: 180, endPoint x: 127, endPoint y: 63, distance: 196.2
click at [278, 200] on span "OK" at bounding box center [272, 202] width 12 height 4
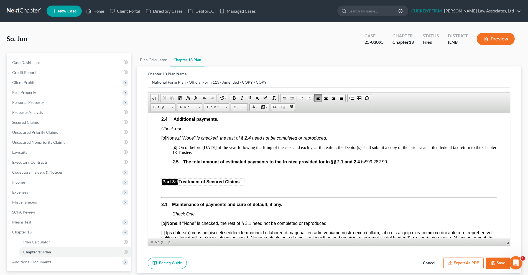
drag, startPoint x: 201, startPoint y: 150, endPoint x: 179, endPoint y: 146, distance: 22.8
click at [179, 146] on p "[ x ] On or before April 20th of the year following the filing of the case and …" at bounding box center [334, 150] width 324 height 10
click at [227, 107] on span at bounding box center [227, 107] width 2 height 1
click at [213, 120] on span "Arial" at bounding box center [211, 121] width 9 height 5
click at [247, 106] on link "Size" at bounding box center [239, 107] width 17 height 8
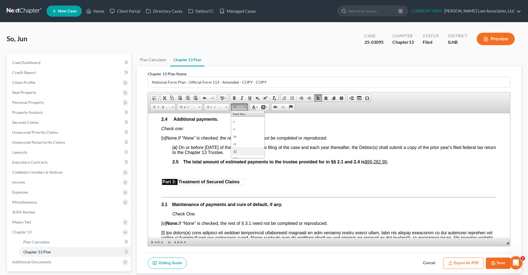
scroll to position [28, 0]
click at [237, 138] on span "16" at bounding box center [235, 138] width 4 height 5
drag, startPoint x: 237, startPoint y: 152, endPoint x: 233, endPoint y: 152, distance: 3.6
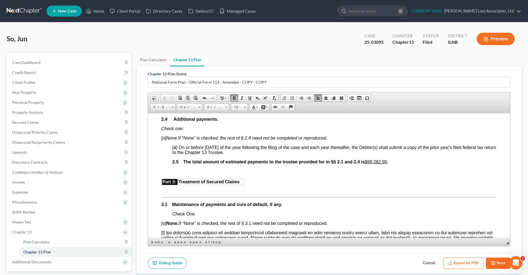
click at [233, 152] on p "[ x ] On or before April 20th of the year following the filing of the case and …" at bounding box center [334, 150] width 324 height 10
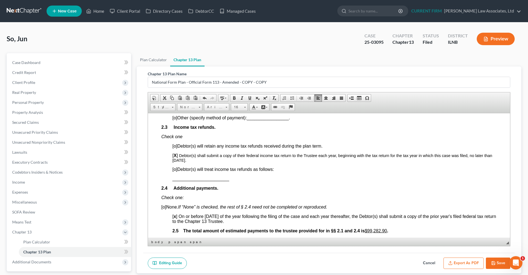
scroll to position [444, 0]
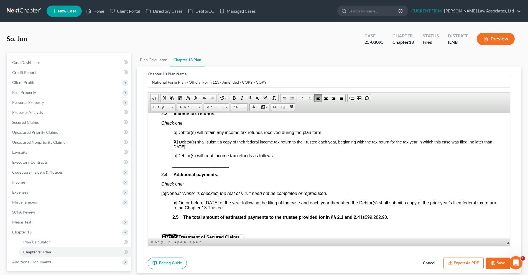
click at [241, 206] on p "[ x ] On or before April 20th of the year following the filing of the case and …" at bounding box center [334, 205] width 324 height 10
drag, startPoint x: 183, startPoint y: 141, endPoint x: 186, endPoint y: 141, distance: 3.6
click at [186, 141] on span "Debtor(s) shall submit a copy of their federal income tax return to the Trustee…" at bounding box center [332, 144] width 320 height 9
click at [185, 144] on span "Debtor(s) shall submit a copy of their federal income tax return to the Trustee…" at bounding box center [332, 144] width 320 height 9
drag, startPoint x: 179, startPoint y: 142, endPoint x: 191, endPoint y: 146, distance: 13.0
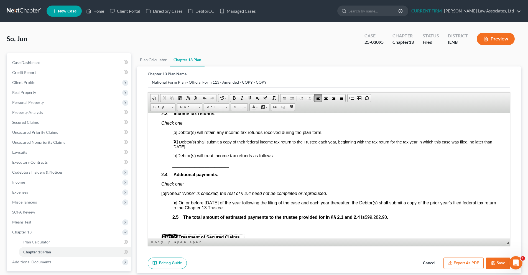
click at [191, 146] on p "[ X ] Debtor(s) shall submit a copy of their federal income tax return to the T…" at bounding box center [334, 143] width 324 height 9
click at [192, 163] on span "Paste" at bounding box center [203, 164] width 29 height 7
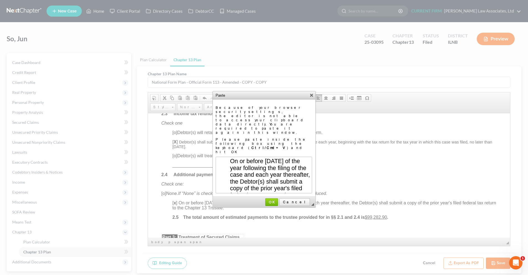
scroll to position [0, 0]
click at [278, 199] on link "OK" at bounding box center [271, 203] width 13 height 8
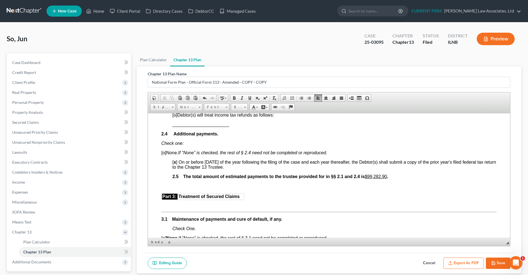
scroll to position [471, 0]
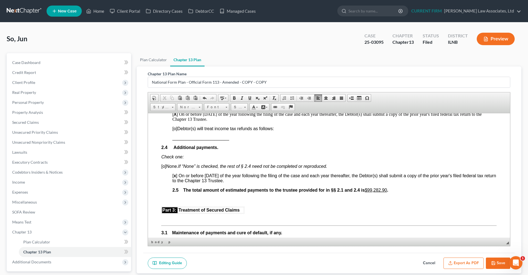
drag, startPoint x: 236, startPoint y: 181, endPoint x: 196, endPoint y: 180, distance: 39.9
click at [196, 180] on span "[ x ] On or before April 20th of the year following the filing of the case and …" at bounding box center [334, 178] width 324 height 10
drag, startPoint x: 232, startPoint y: 181, endPoint x: 198, endPoint y: 178, distance: 34.3
click at [198, 178] on span "[ x ] On or before April 20th of the year following the filing of the case and …" at bounding box center [334, 178] width 324 height 10
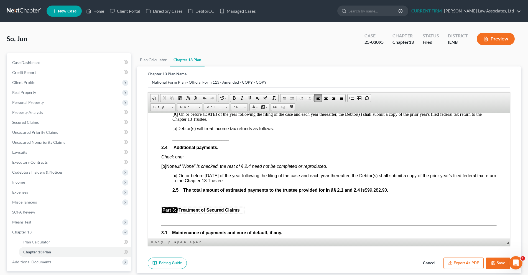
drag, startPoint x: 178, startPoint y: 175, endPoint x: 237, endPoint y: 182, distance: 58.6
click at [237, 182] on span "[ x ] On or before April 20th of the year following the filing of the case and …" at bounding box center [334, 178] width 324 height 10
click at [231, 195] on span "Paste" at bounding box center [236, 197] width 29 height 7
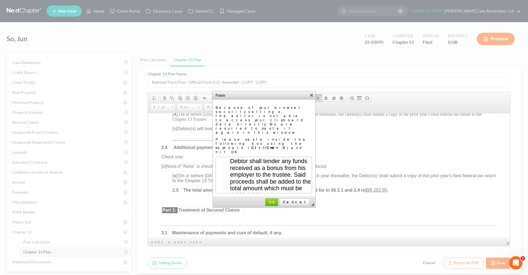
scroll to position [0, 0]
click at [278, 200] on span "OK" at bounding box center [272, 202] width 12 height 4
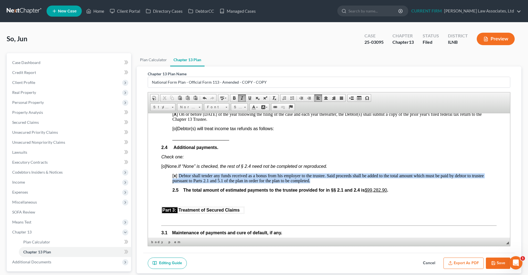
drag, startPoint x: 311, startPoint y: 180, endPoint x: 179, endPoint y: 175, distance: 132.4
click at [179, 175] on p "[ x ] Debtor shall tender any funds received as a bonus from his employer to th…" at bounding box center [334, 178] width 324 height 10
click at [340, 176] on p "[ x ] Debtor shall tender any funds received as a bonus from his employer to th…" at bounding box center [334, 178] width 324 height 10
drag, startPoint x: 281, startPoint y: 179, endPoint x: 180, endPoint y: 177, distance: 100.7
click at [180, 177] on p "[ x ] Debtor shall tender any funds received as a bonus from his employer to th…" at bounding box center [334, 178] width 324 height 10
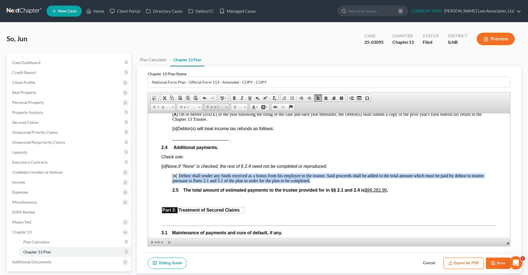
click at [225, 107] on link "Font" at bounding box center [216, 107] width 25 height 8
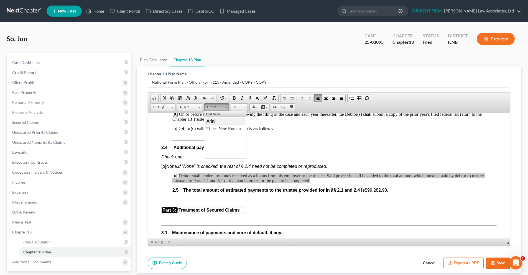
click at [214, 122] on span "Arial" at bounding box center [211, 121] width 9 height 5
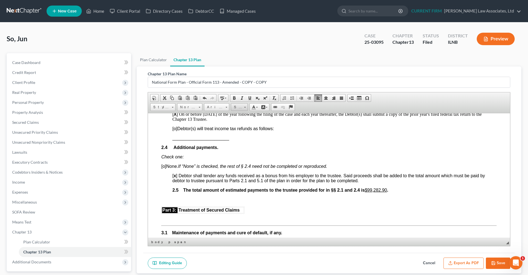
click at [247, 108] on link "Size" at bounding box center [239, 107] width 17 height 8
click at [240, 139] on link "16" at bounding box center [248, 138] width 32 height 7
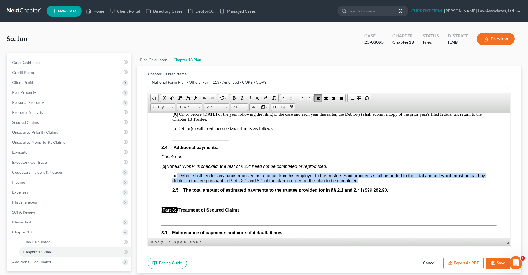
scroll to position [0, 0]
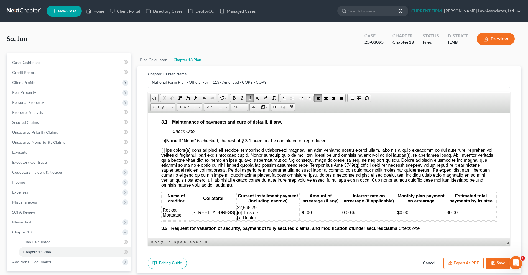
scroll to position [610, 0]
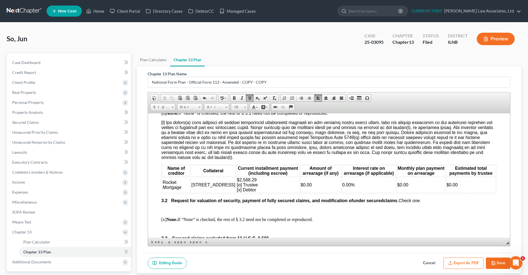
click at [501, 264] on button "Save" at bounding box center [498, 264] width 24 height 12
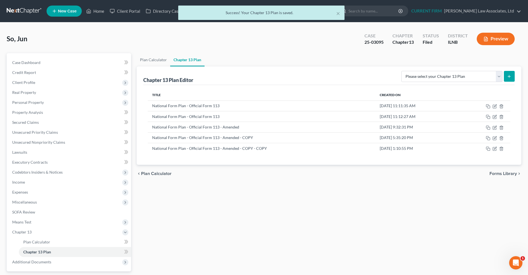
click at [93, 13] on div "× Success! Your Chapter 13 Plan is saved." at bounding box center [261, 14] width 528 height 17
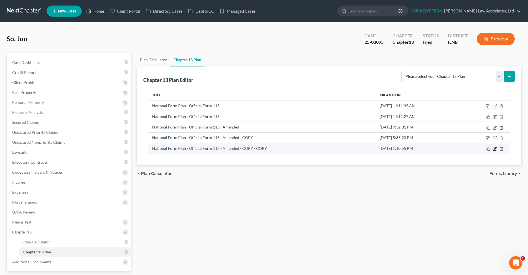
click at [495, 150] on icon "button" at bounding box center [495, 148] width 2 height 2
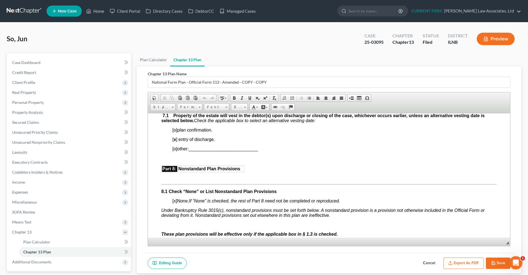
scroll to position [1387, 0]
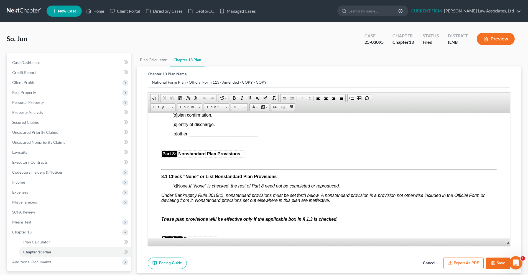
drag, startPoint x: 495, startPoint y: 265, endPoint x: 446, endPoint y: 264, distance: 49.1
click at [494, 265] on icon "button" at bounding box center [493, 263] width 4 height 4
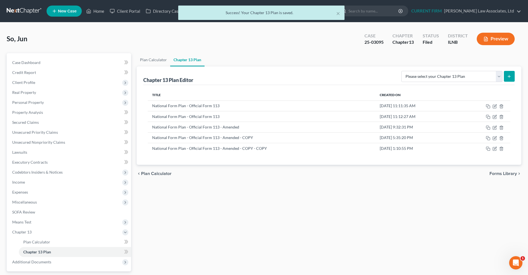
click at [95, 12] on div "× Success! Your Chapter 13 Plan is saved." at bounding box center [261, 14] width 528 height 17
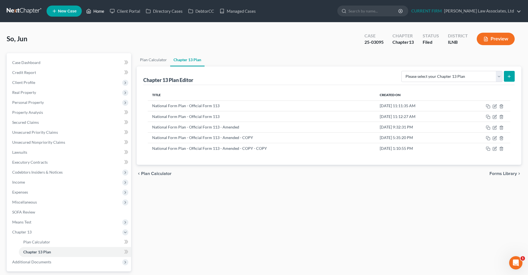
click at [102, 12] on link "Home" at bounding box center [95, 11] width 24 height 10
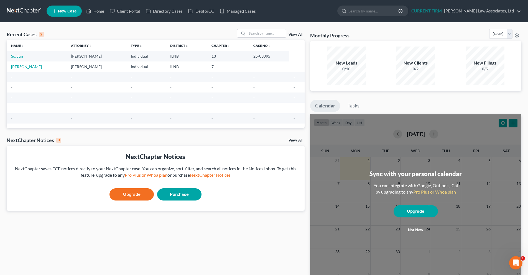
click at [31, 10] on link at bounding box center [24, 11] width 35 height 10
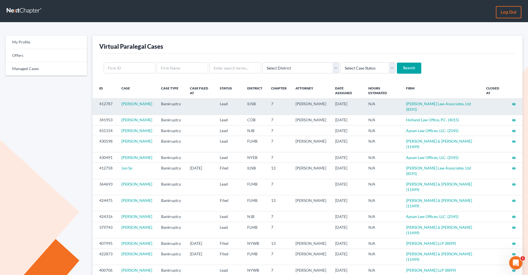
click at [514, 104] on icon "visibility" at bounding box center [514, 104] width 4 height 4
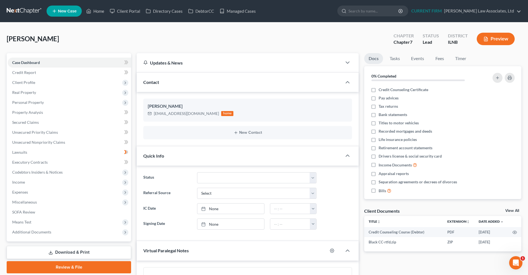
scroll to position [254, 0]
click at [32, 10] on link at bounding box center [24, 11] width 35 height 10
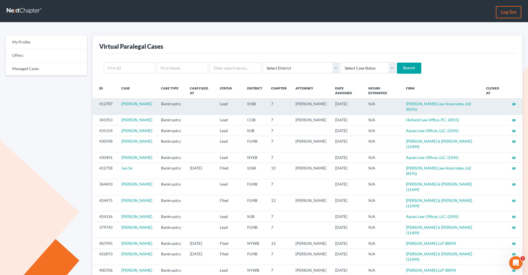
click at [513, 105] on icon "visibility" at bounding box center [514, 104] width 4 height 4
click at [515, 104] on icon "visibility" at bounding box center [514, 104] width 4 height 4
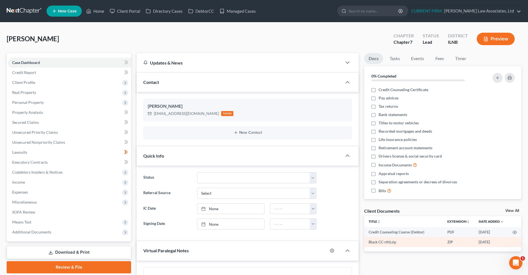
scroll to position [254, 0]
click at [388, 242] on td "Black CC-rtfd.zip" at bounding box center [403, 242] width 79 height 10
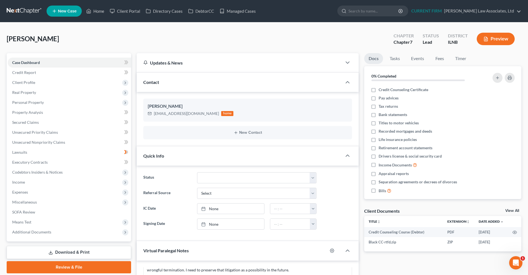
click at [507, 212] on link "View All" at bounding box center [513, 211] width 14 height 4
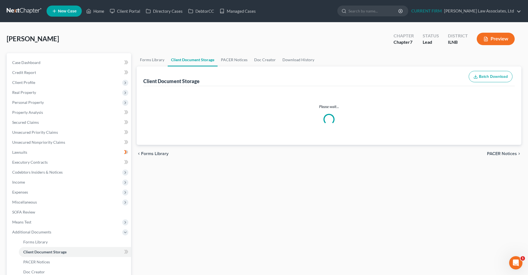
select select "0"
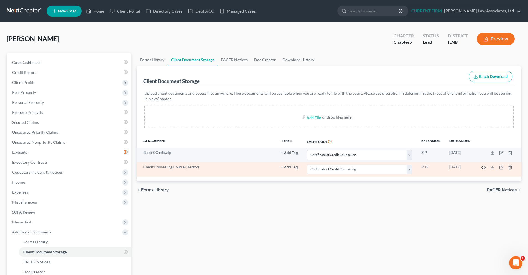
click at [483, 168] on circle "button" at bounding box center [483, 167] width 1 height 1
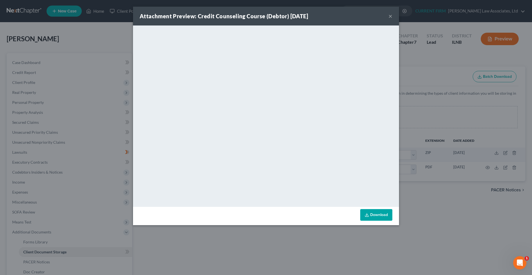
click at [392, 18] on button "×" at bounding box center [391, 16] width 4 height 7
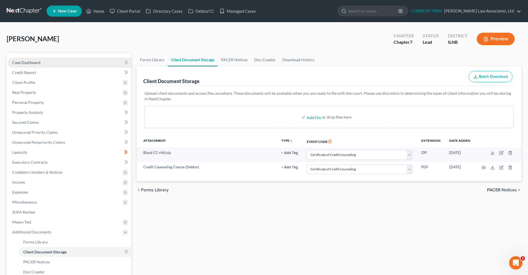
click at [45, 62] on link "Case Dashboard" at bounding box center [69, 63] width 123 height 10
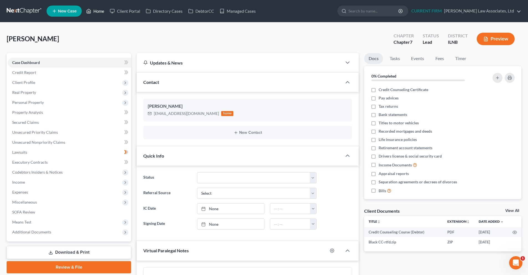
scroll to position [254, 0]
click at [102, 9] on link "Home" at bounding box center [95, 11] width 24 height 10
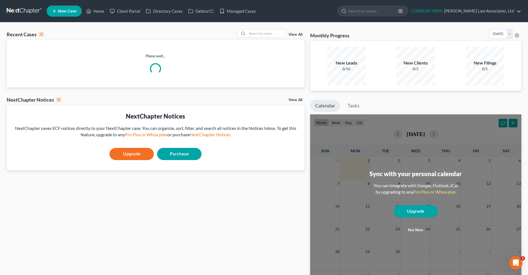
click at [12, 12] on link at bounding box center [24, 11] width 35 height 10
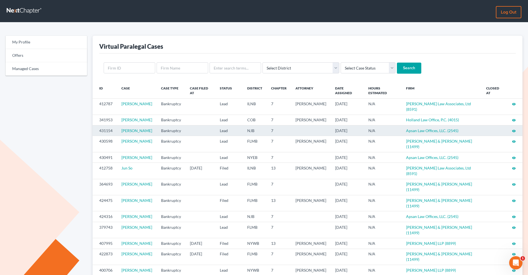
click at [514, 131] on icon "visibility" at bounding box center [514, 131] width 4 height 4
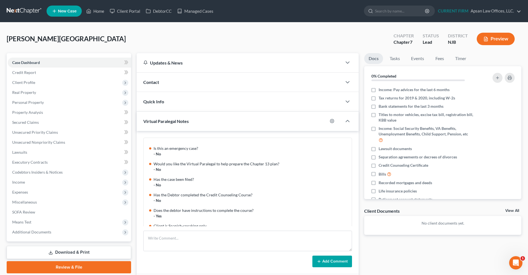
scroll to position [55, 0]
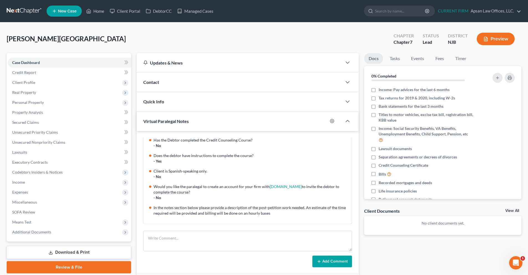
click at [17, 12] on link at bounding box center [24, 11] width 35 height 10
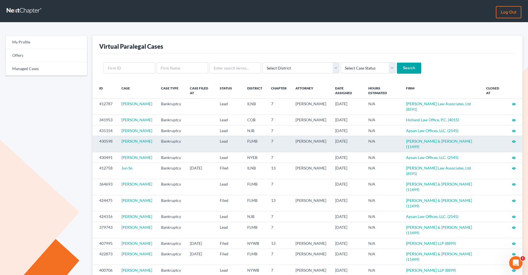
click at [515, 141] on icon "visibility" at bounding box center [514, 142] width 4 height 4
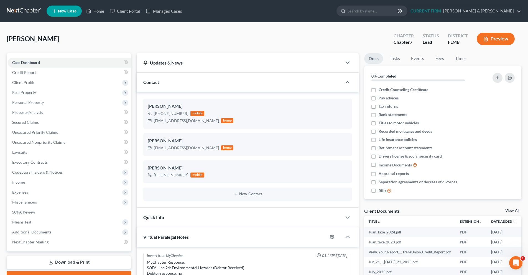
drag, startPoint x: 514, startPoint y: 210, endPoint x: 353, endPoint y: 215, distance: 160.6
click at [514, 210] on link "View All" at bounding box center [513, 211] width 14 height 4
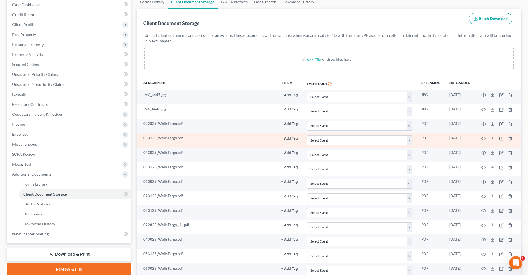
scroll to position [27, 0]
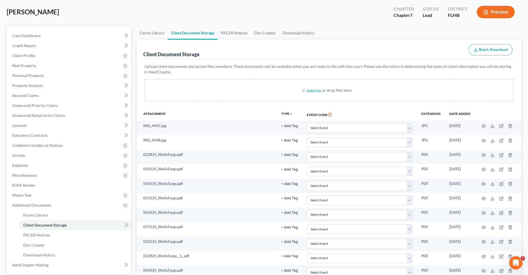
click at [490, 52] on button "Batch Download" at bounding box center [491, 50] width 44 height 12
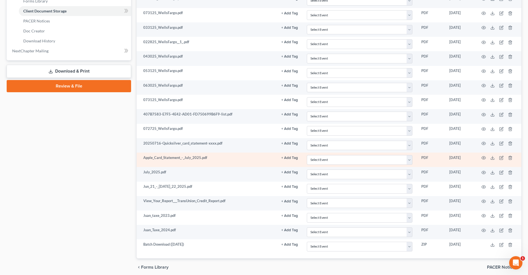
scroll to position [263, 0]
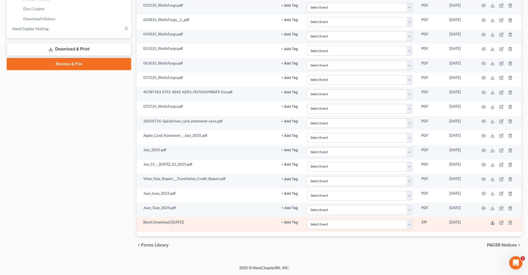
click at [492, 223] on icon at bounding box center [493, 223] width 4 height 4
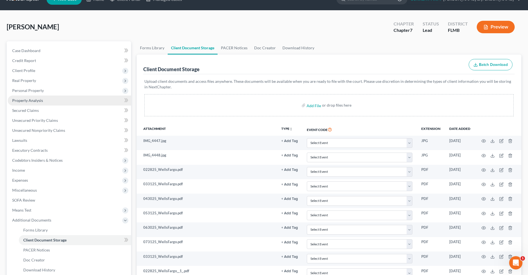
scroll to position [0, 0]
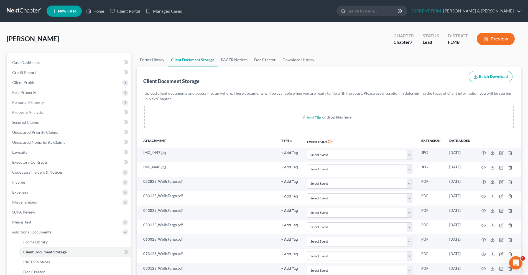
click at [20, 12] on link at bounding box center [24, 11] width 35 height 10
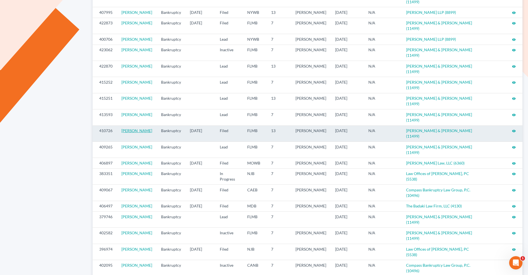
scroll to position [240, 0]
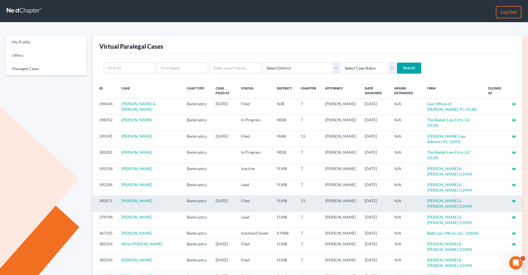
click at [512, 199] on icon "visibility" at bounding box center [514, 201] width 4 height 4
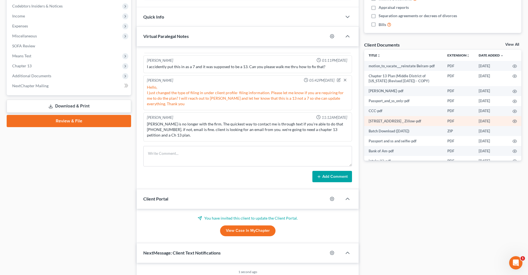
scroll to position [139, 0]
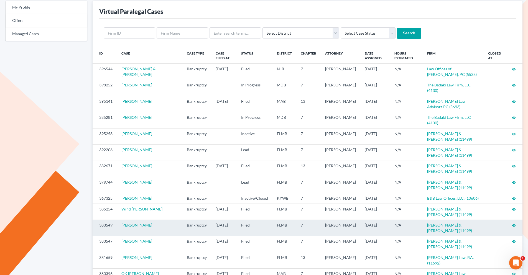
scroll to position [74, 0]
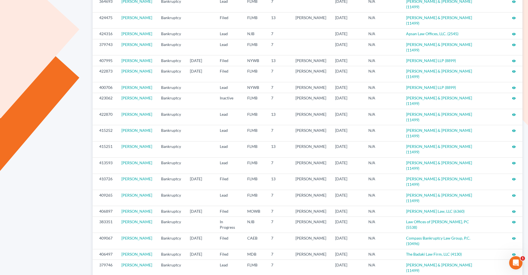
scroll to position [240, 0]
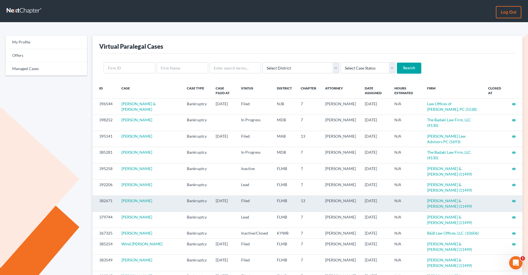
click at [514, 199] on icon "visibility" at bounding box center [514, 201] width 4 height 4
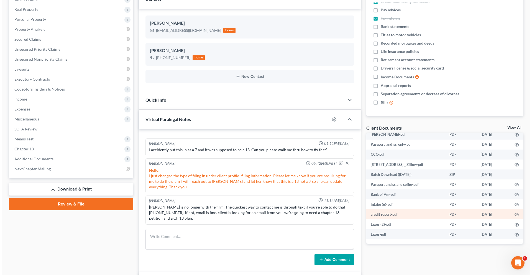
scroll to position [50, 0]
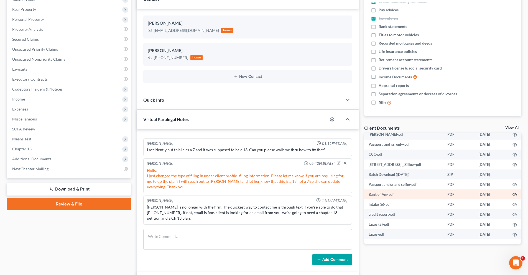
click at [513, 195] on icon "button" at bounding box center [515, 195] width 4 height 4
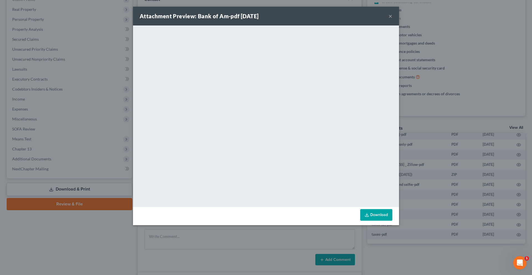
click at [391, 17] on button "×" at bounding box center [391, 16] width 4 height 7
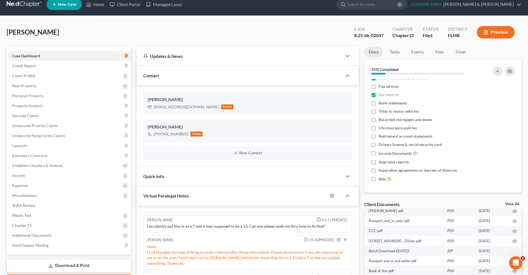
scroll to position [0, 0]
